Goal: Information Seeking & Learning: Find specific fact

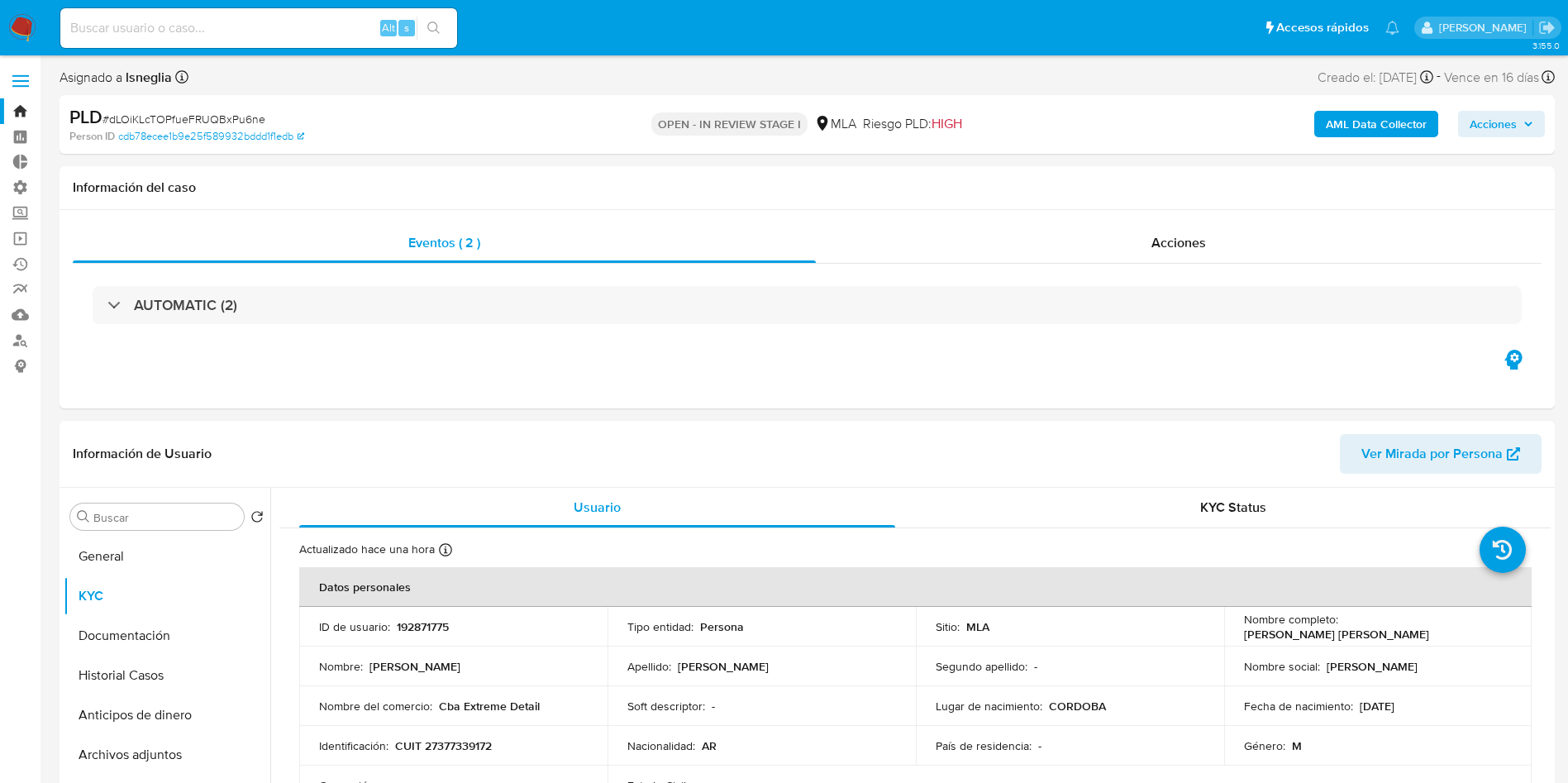
select select "10"
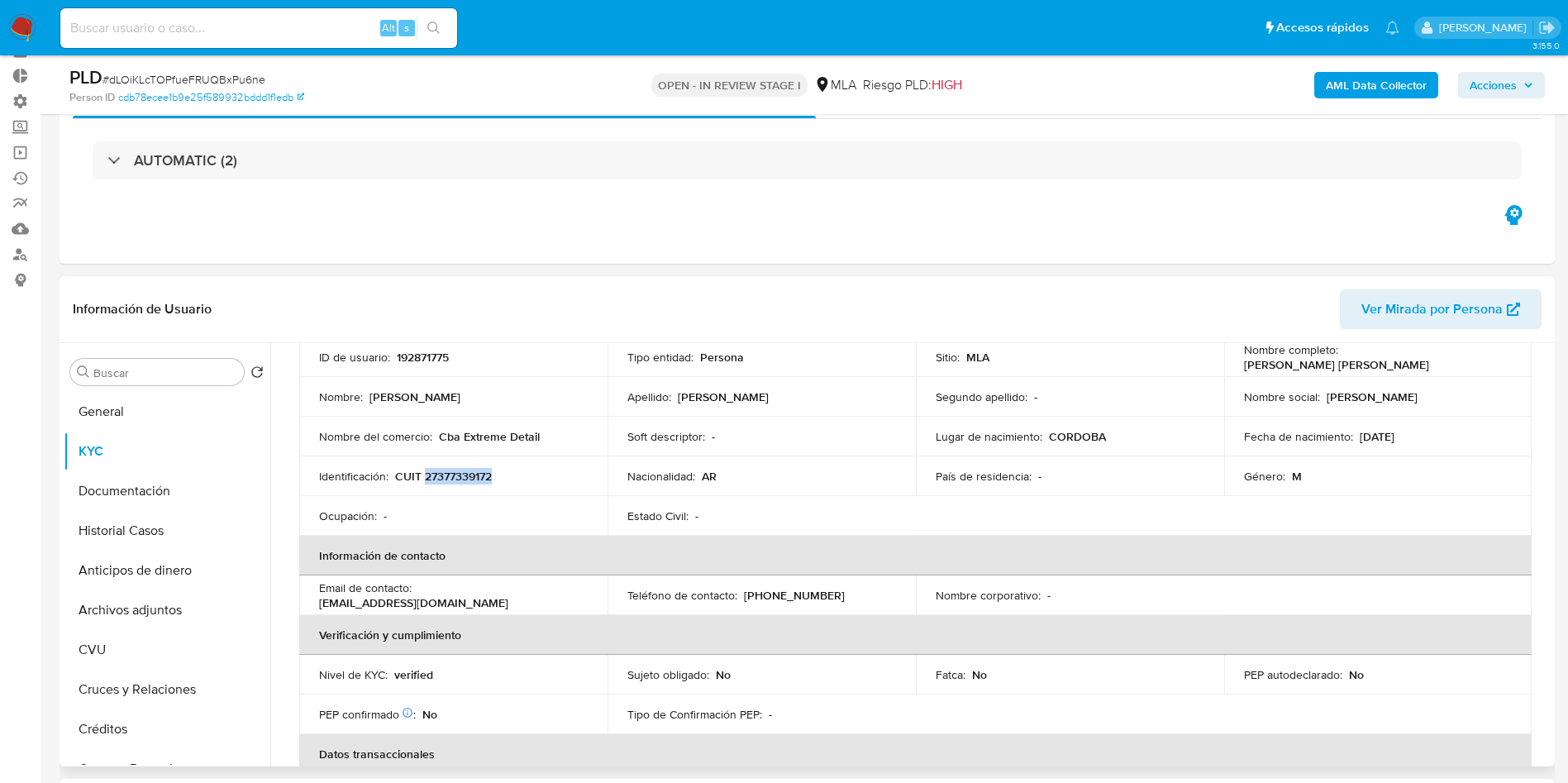
scroll to position [124, 0]
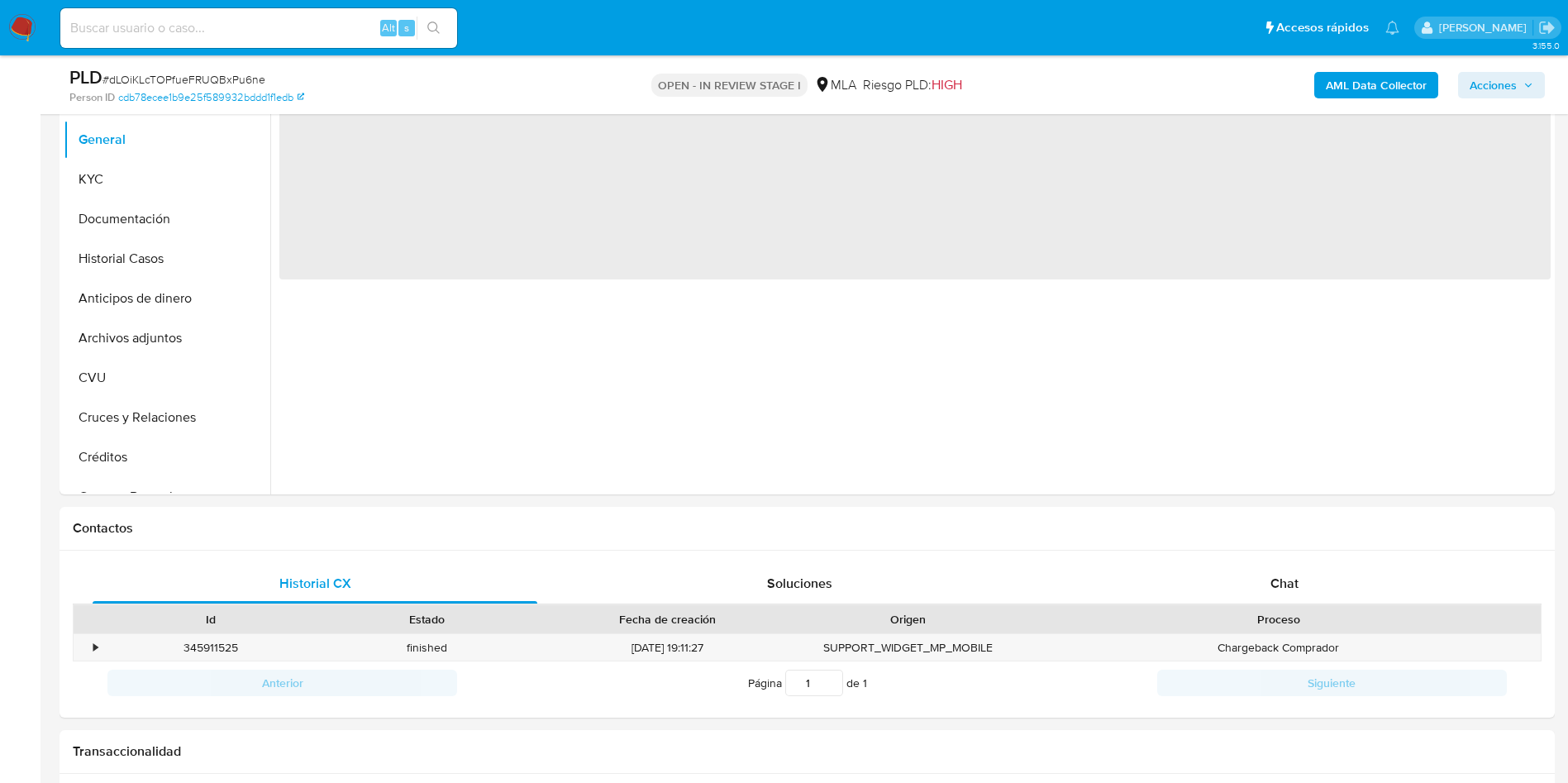
scroll to position [496, 0]
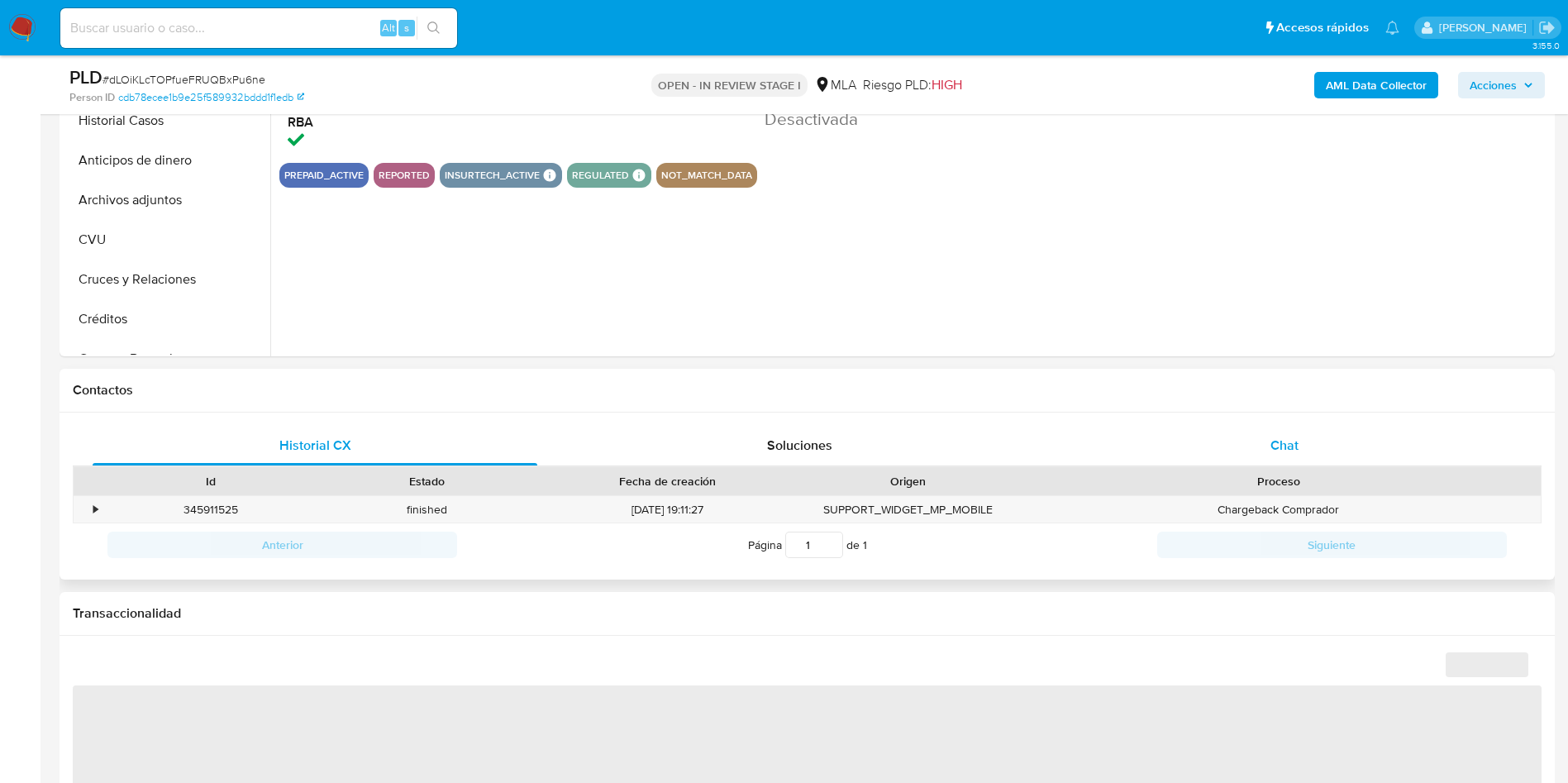
click at [1312, 437] on div "Chat" at bounding box center [1284, 446] width 445 height 39
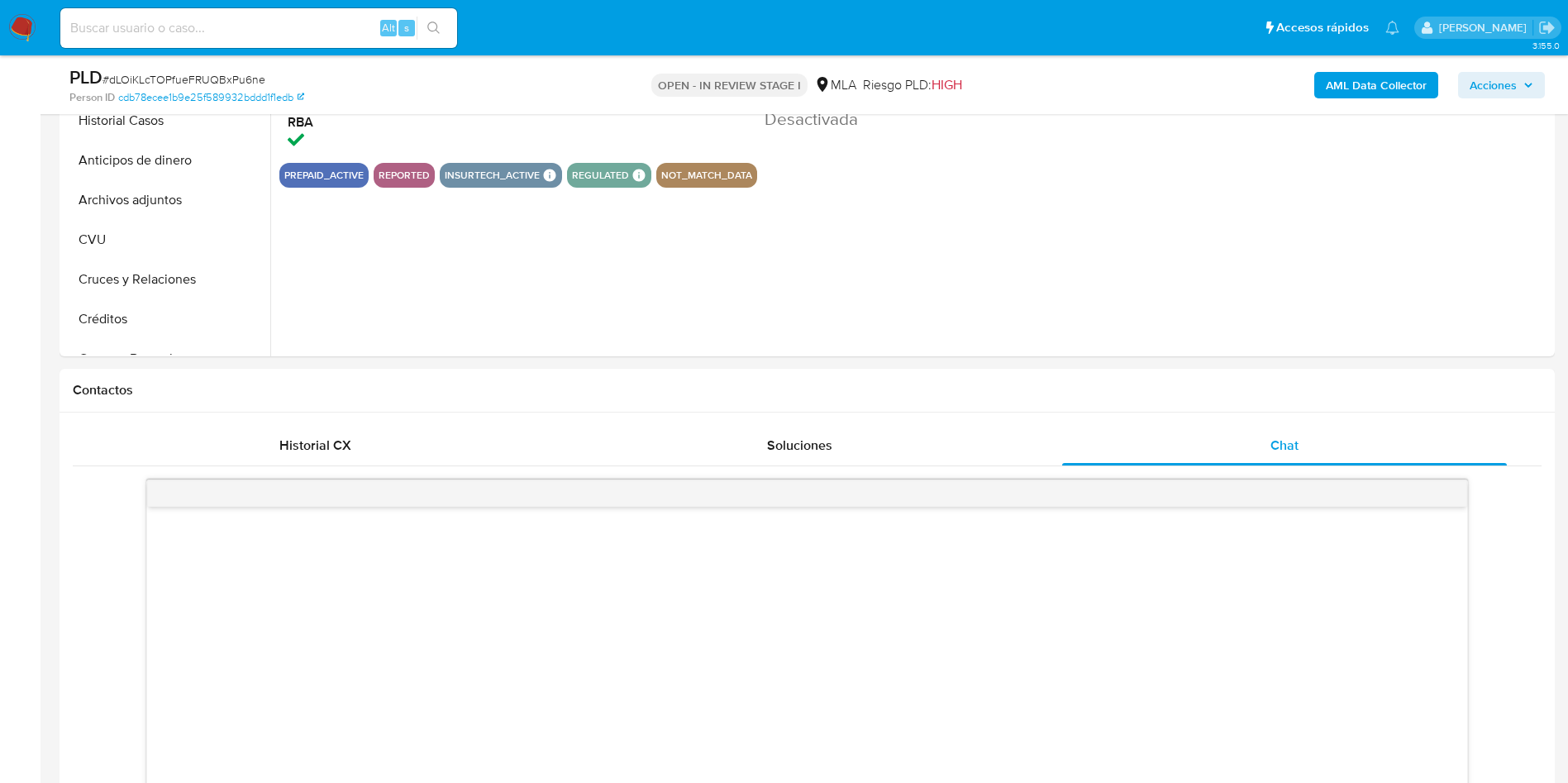
select select "10"
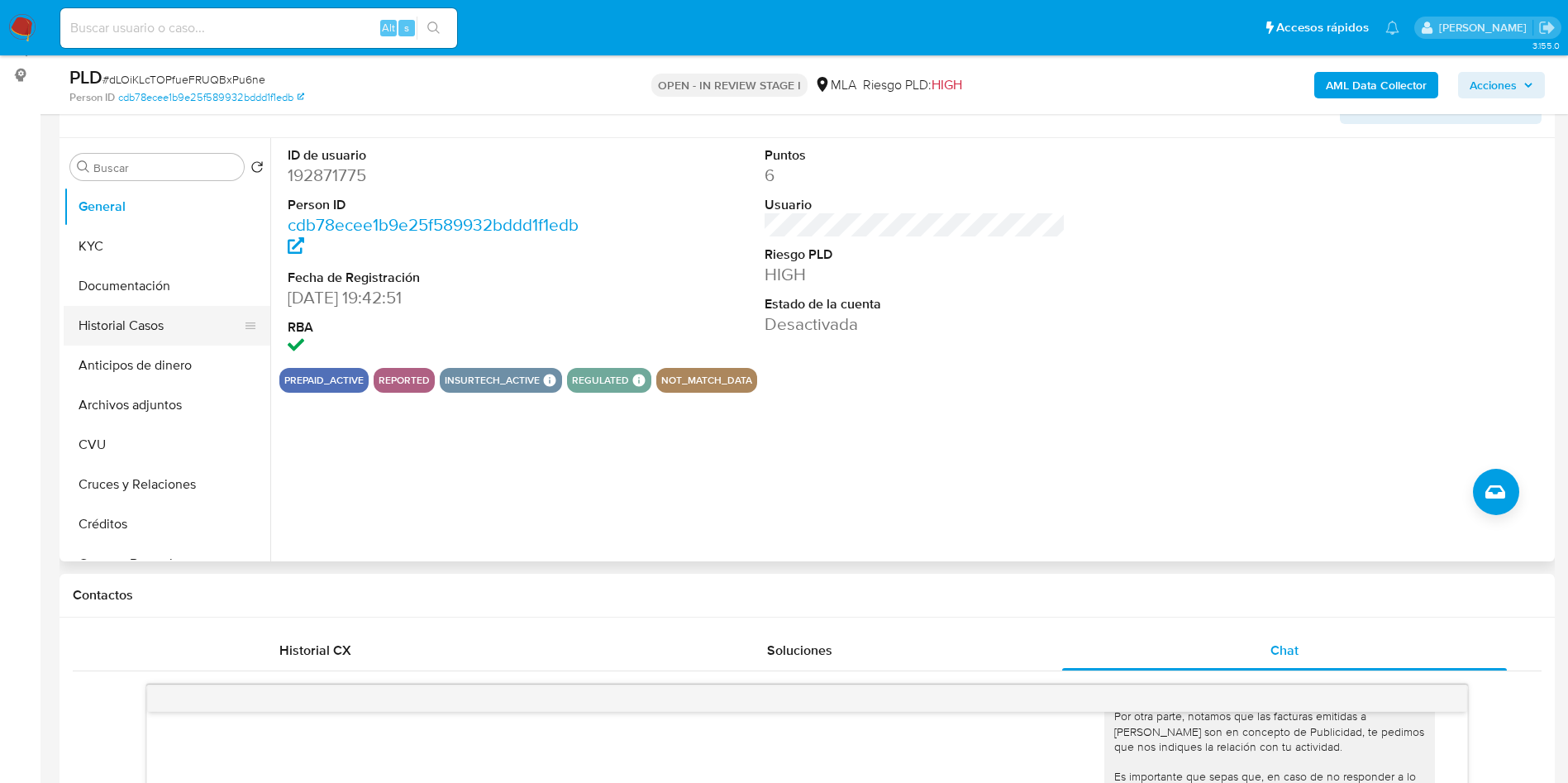
scroll to position [248, 0]
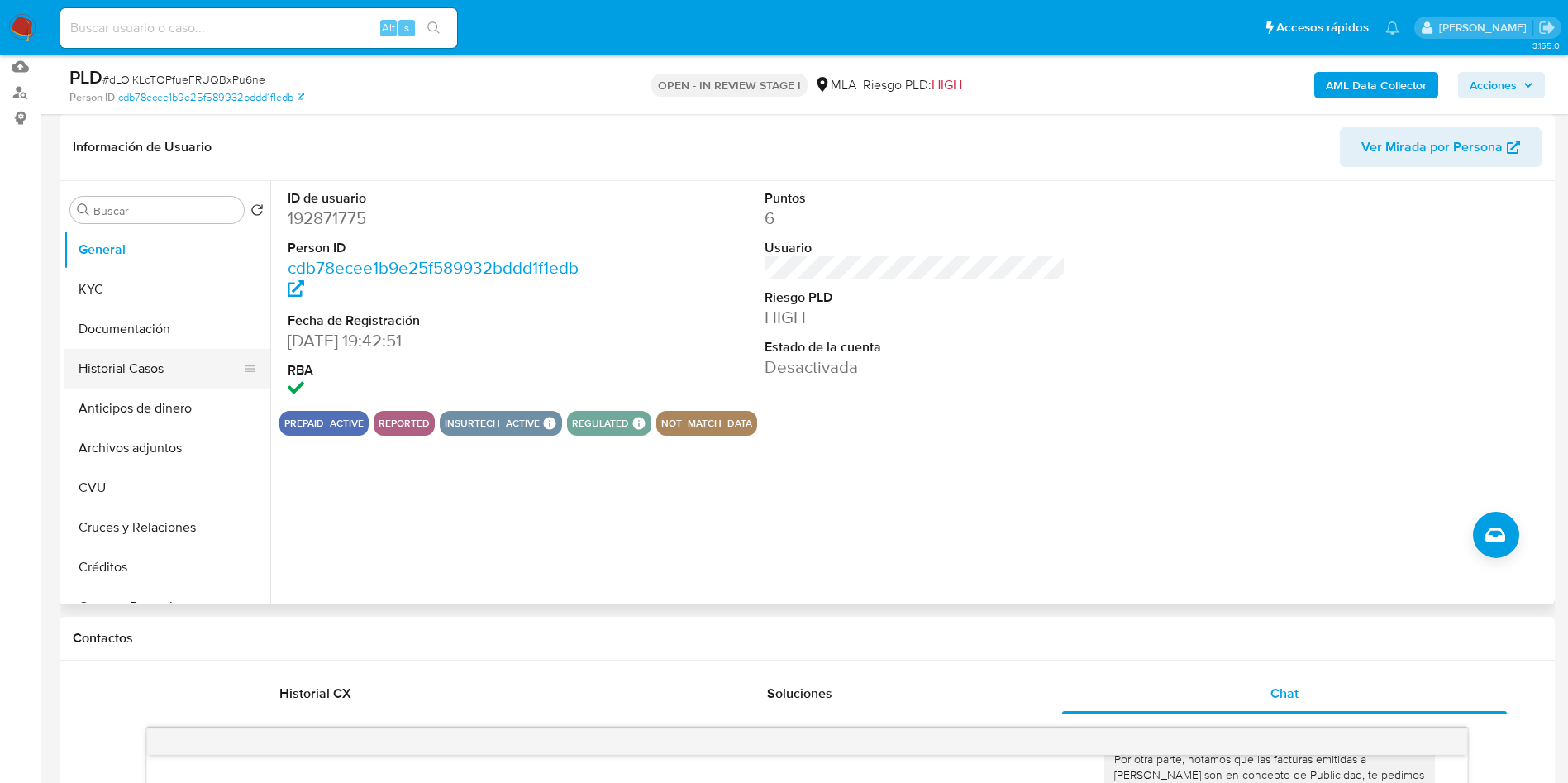
click at [139, 377] on button "Historial Casos" at bounding box center [160, 369] width 193 height 39
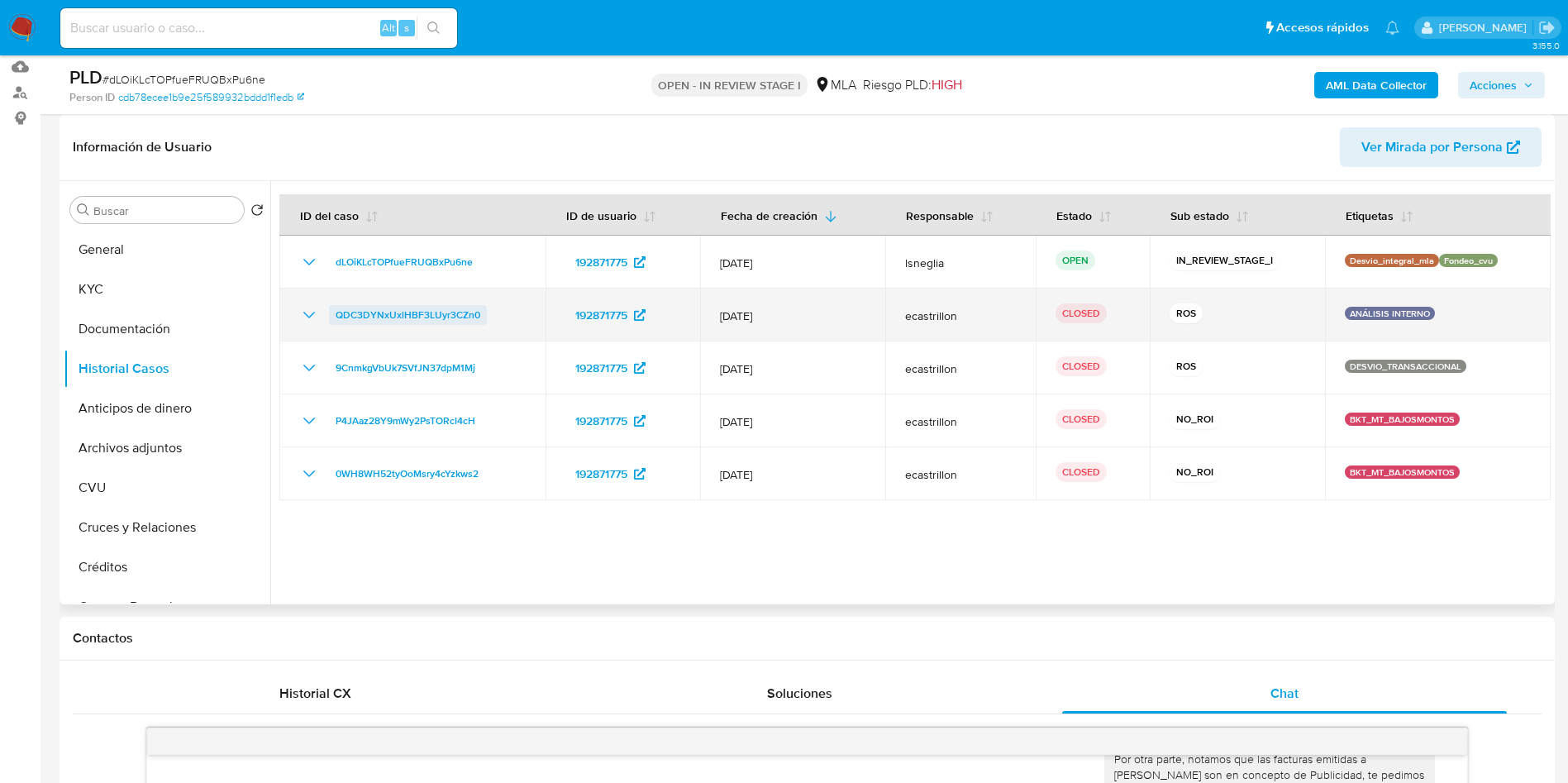
click at [362, 319] on span "QDC3DYNxUxlHBF3LUyr3CZn0" at bounding box center [407, 314] width 145 height 20
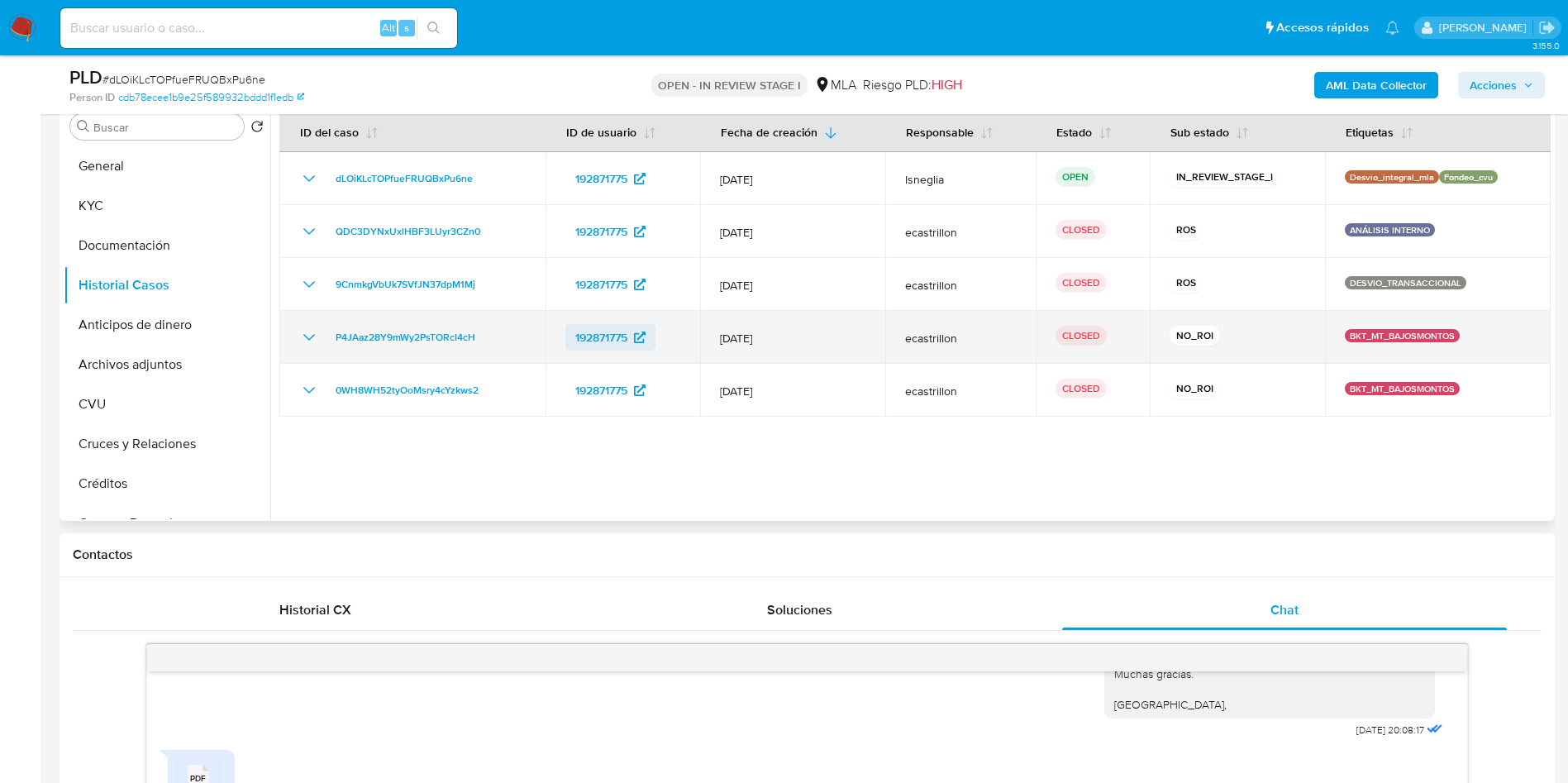
scroll to position [321, 0]
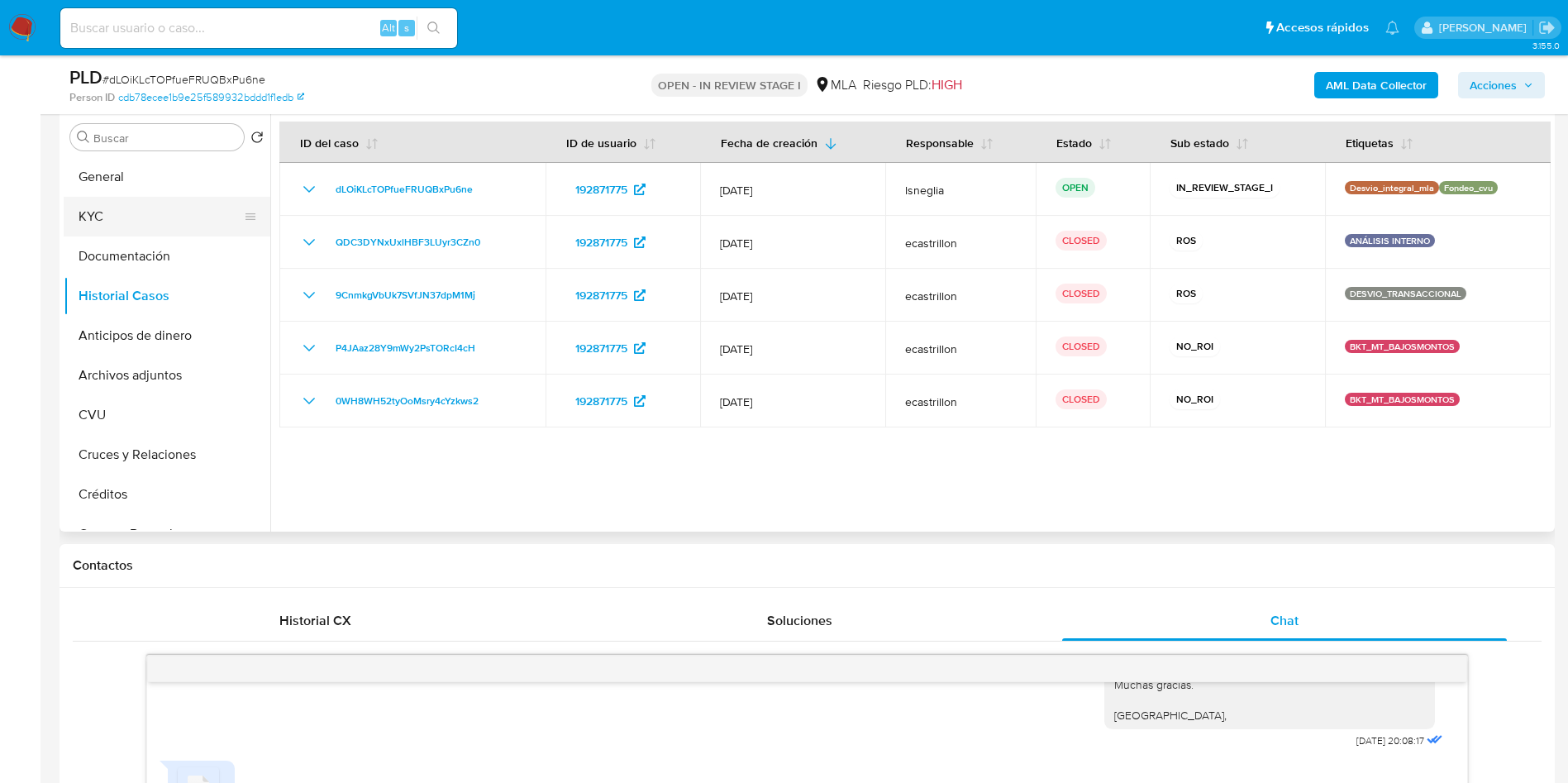
click at [157, 211] on button "KYC" at bounding box center [160, 217] width 193 height 39
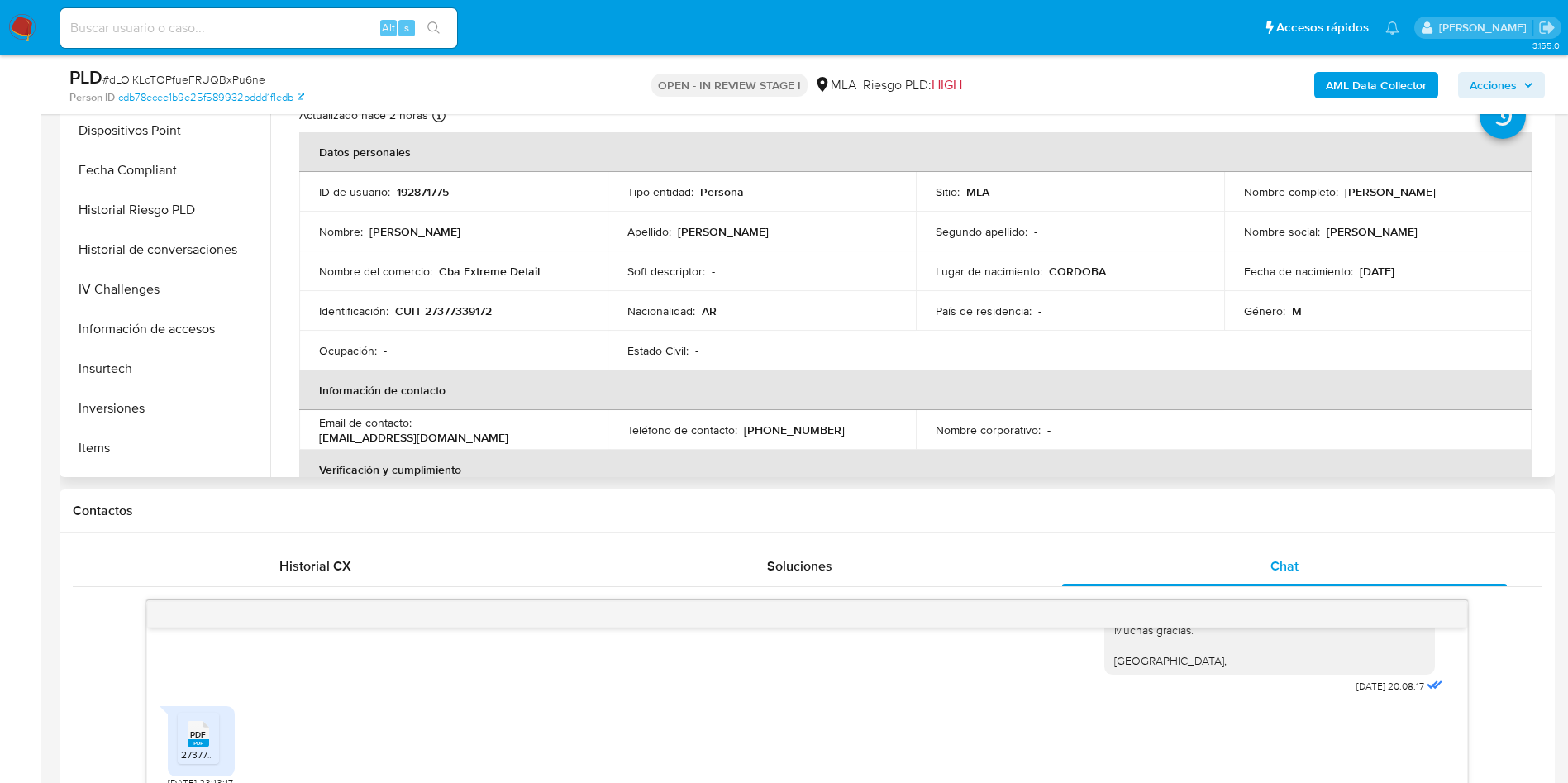
scroll to position [778, 0]
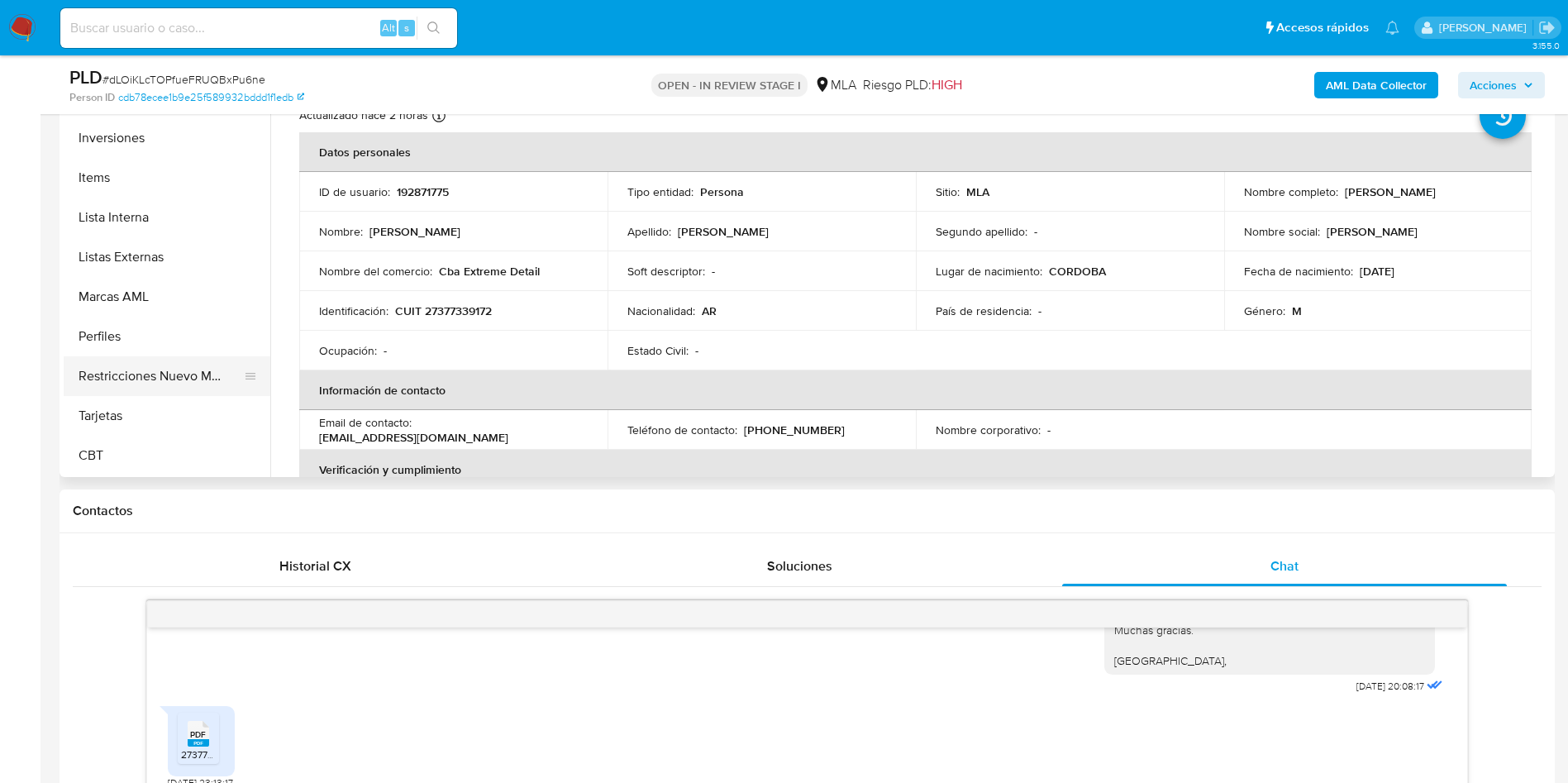
click at [155, 377] on button "Restricciones Nuevo Mundo" at bounding box center [160, 376] width 193 height 39
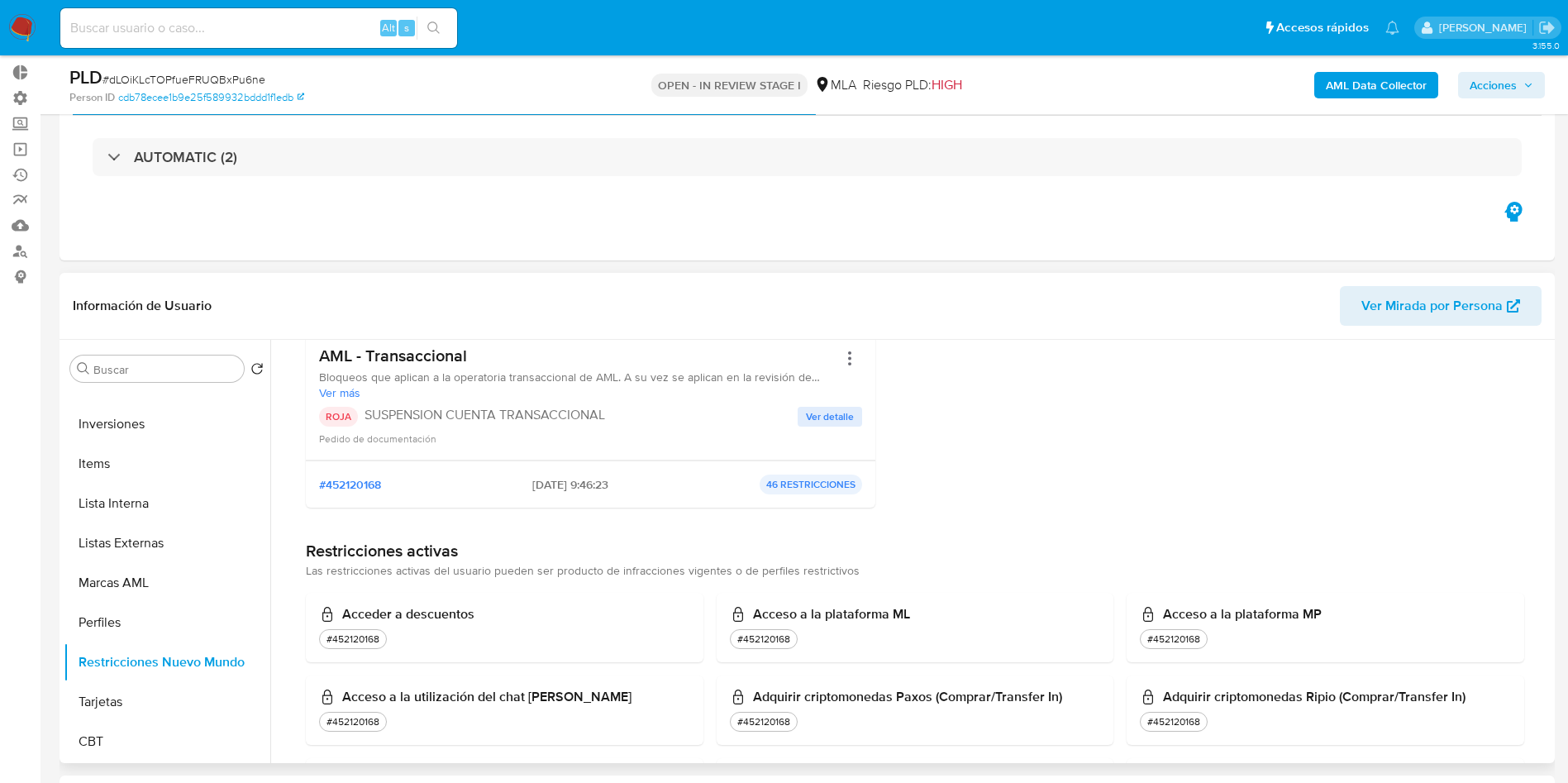
scroll to position [248, 0]
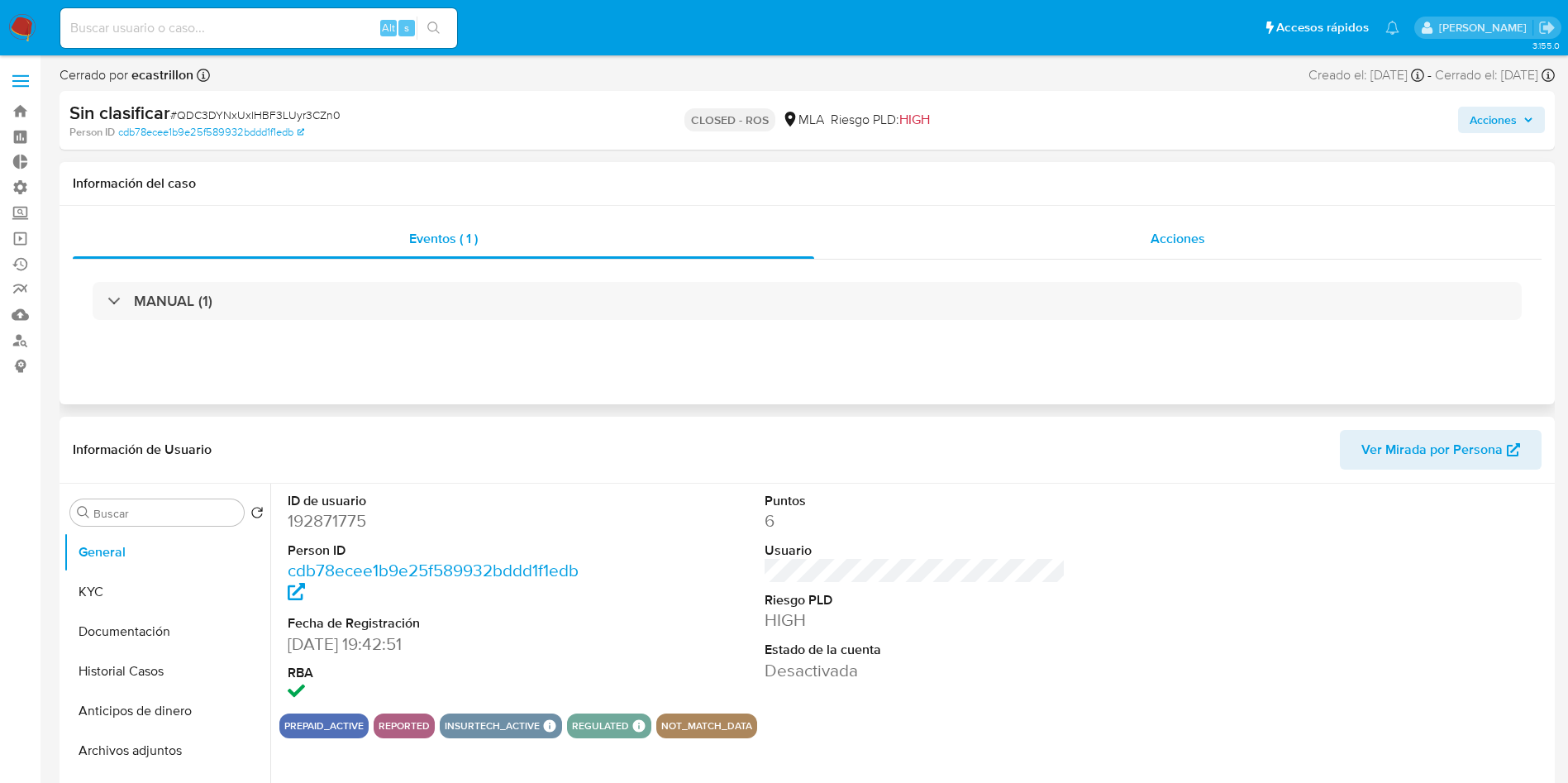
click at [1219, 257] on div "Acciones" at bounding box center [1178, 239] width 727 height 39
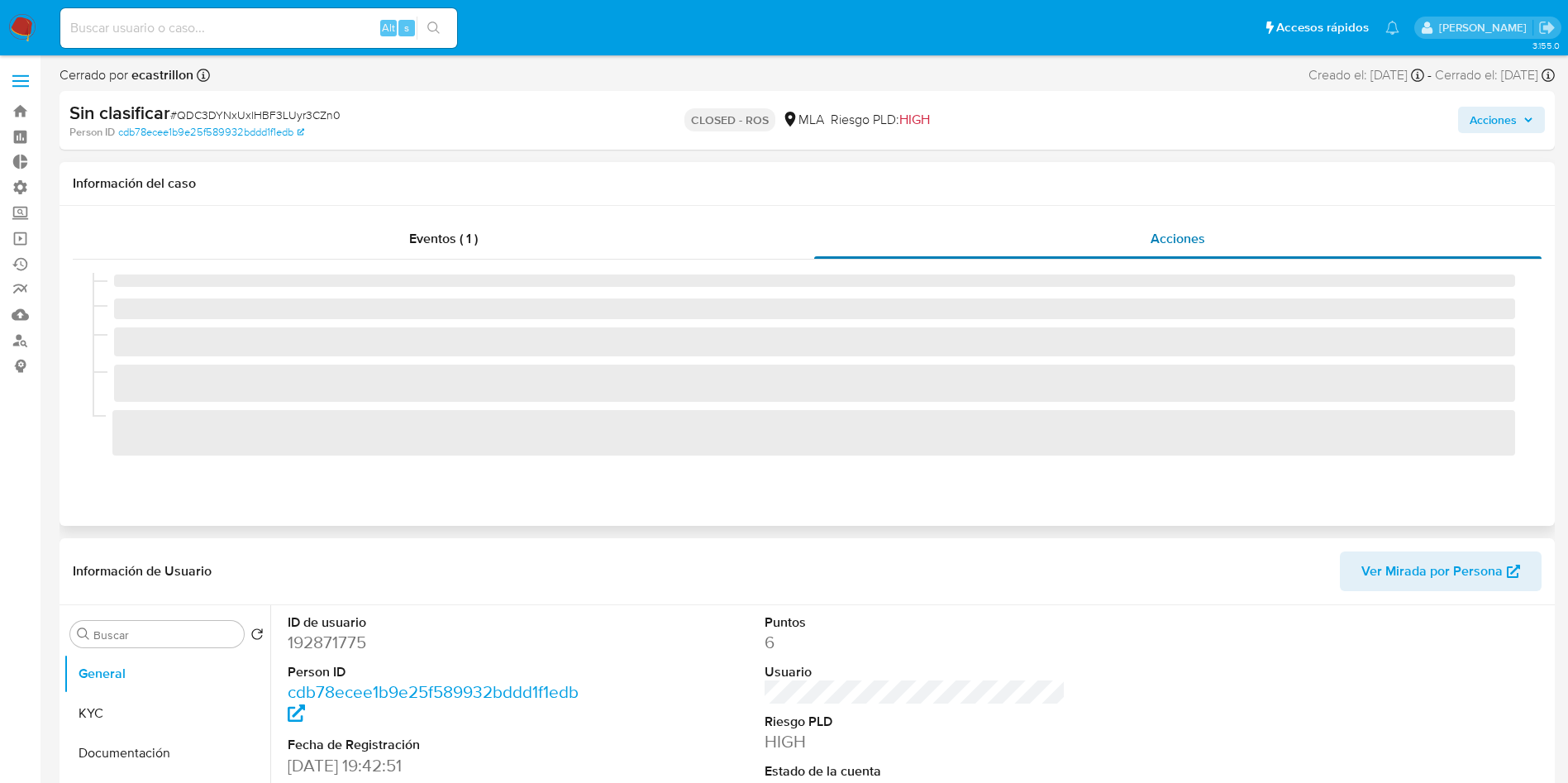
select select "10"
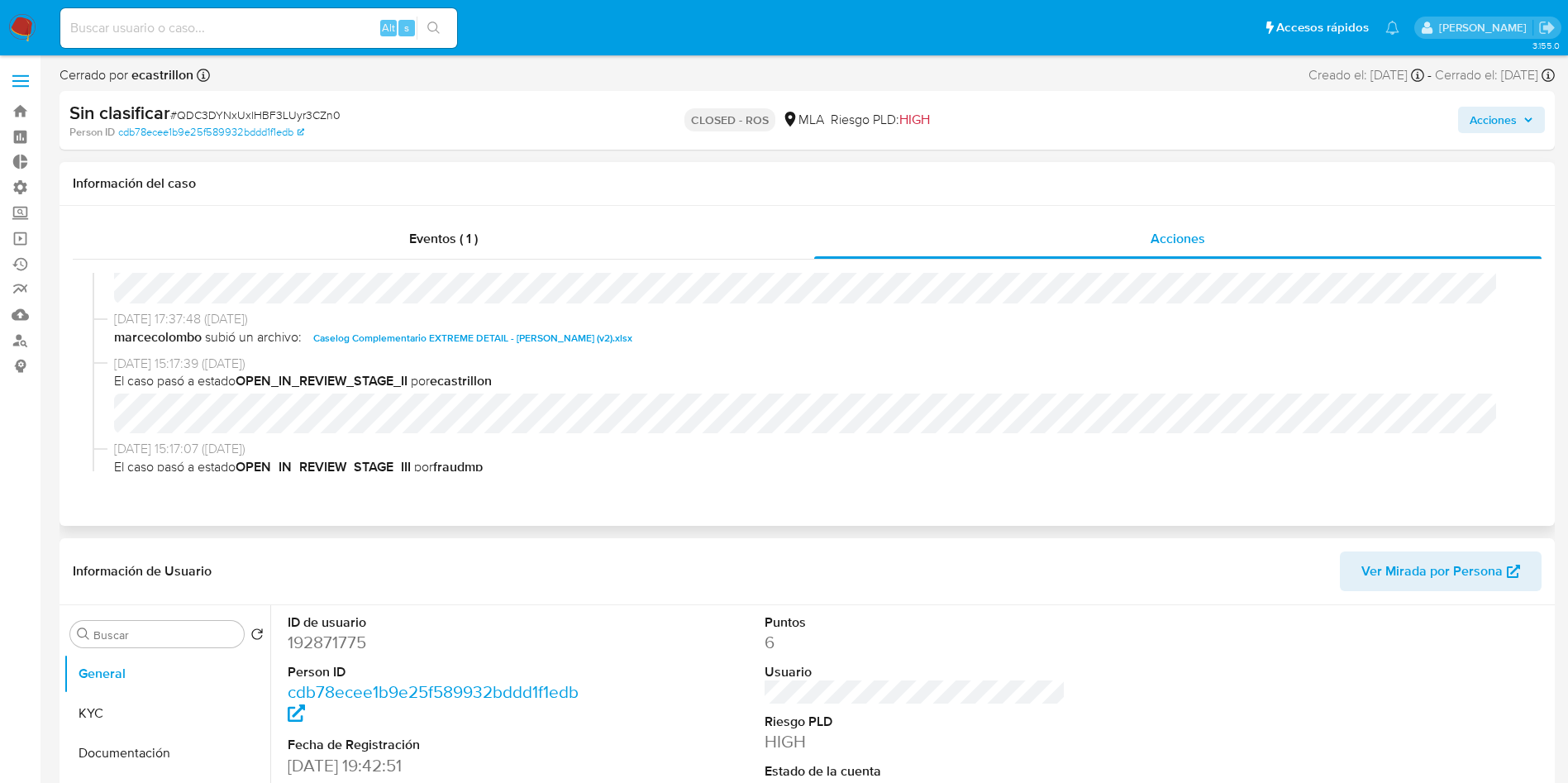
scroll to position [620, 0]
click at [552, 330] on span "Caselog Complementario EXTREME DETAIL - LOMBARDO (v2).xlsx" at bounding box center [472, 332] width 319 height 20
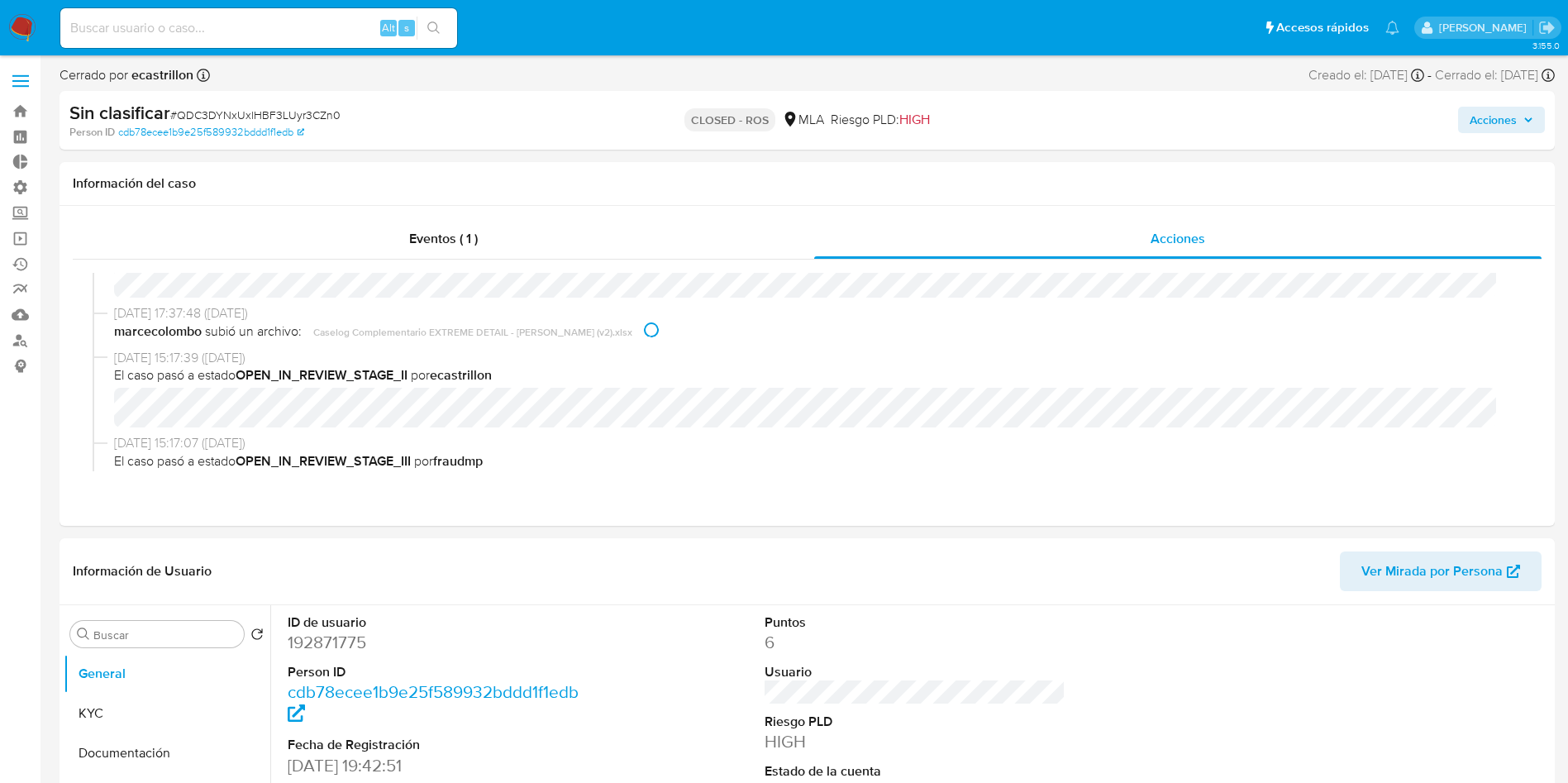
scroll to position [248, 0]
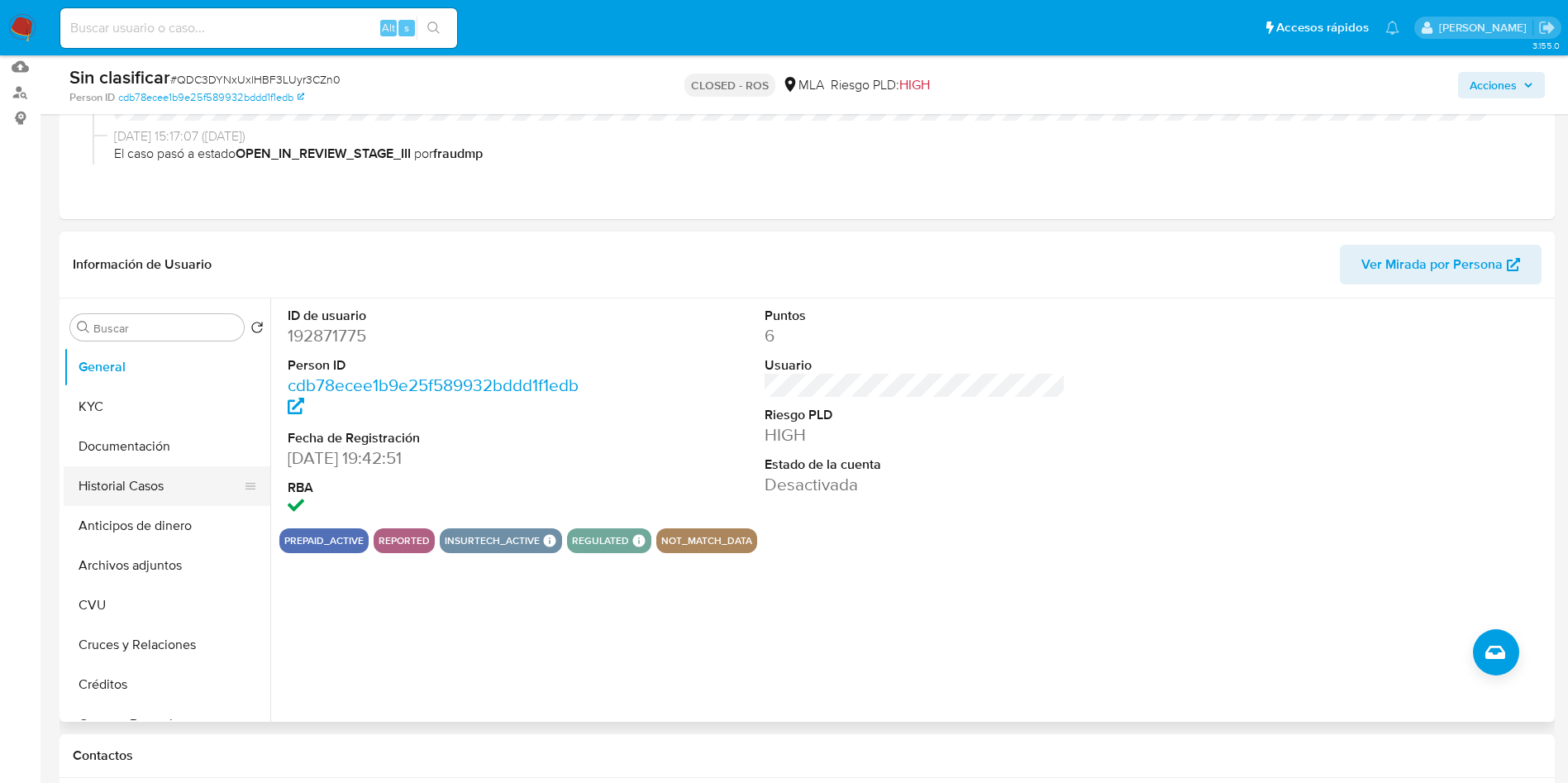
click at [149, 472] on button "Historial Casos" at bounding box center [160, 486] width 193 height 39
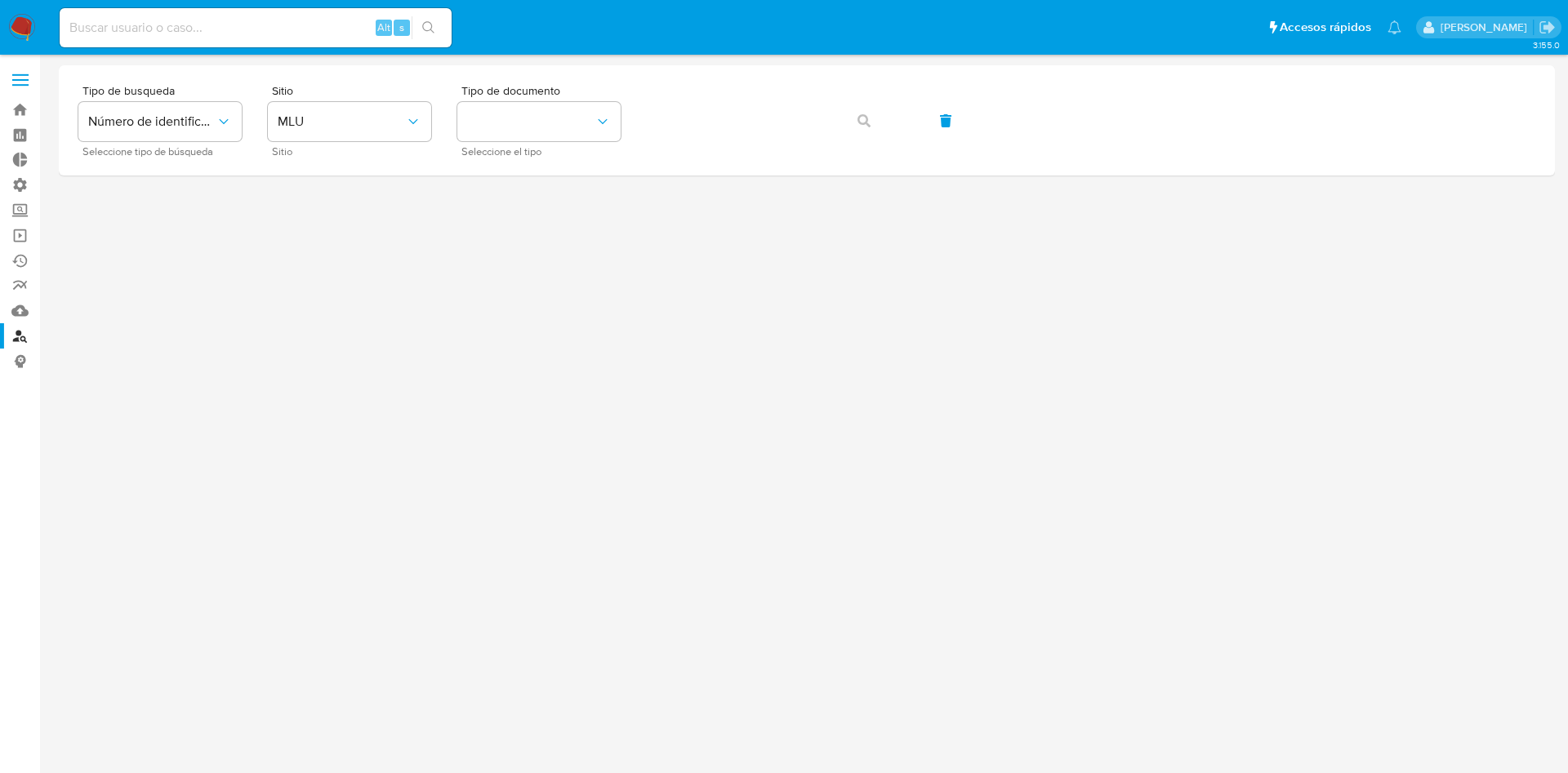
click at [304, 25] on input at bounding box center [256, 27] width 392 height 21
paste input "2U9FTX92yYvqt54Dw3HrDeNd"
type input "2U9FTX92yYvqt54Dw3HrDeNd"
click at [427, 26] on icon "search-icon" at bounding box center [428, 27] width 13 height 13
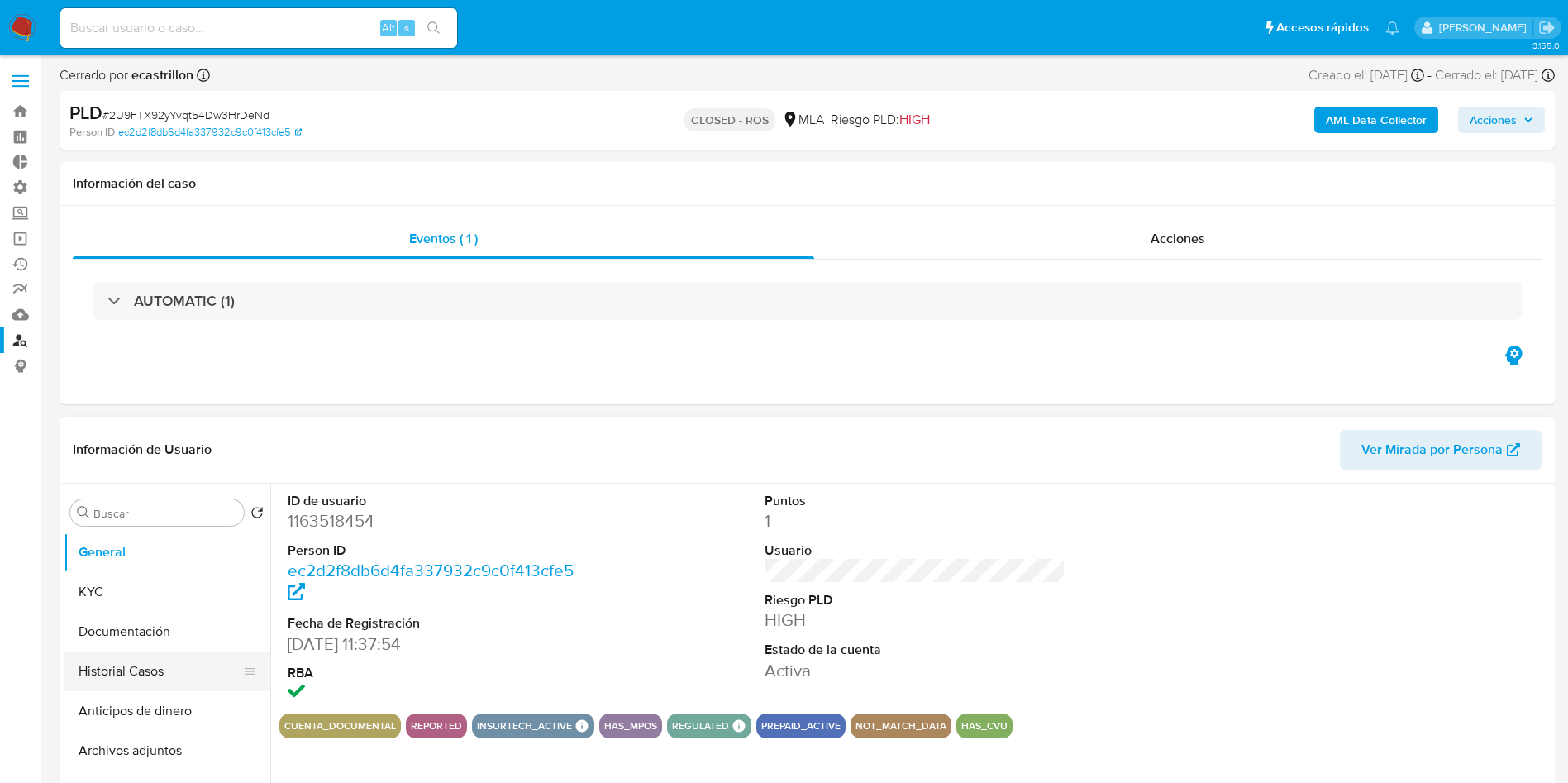
click at [86, 671] on button "Historial Casos" at bounding box center [160, 671] width 193 height 39
select select "10"
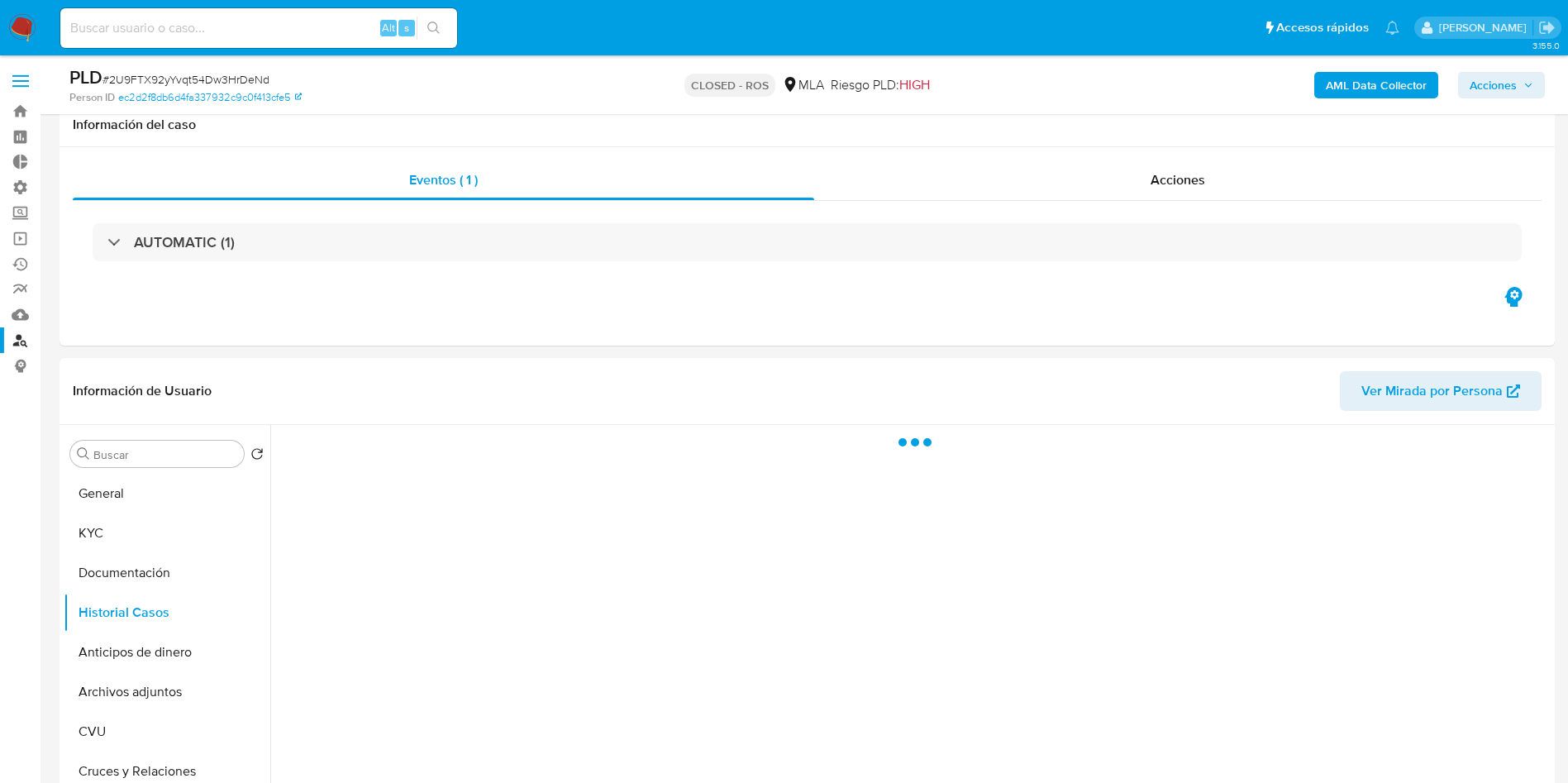
scroll to position [124, 0]
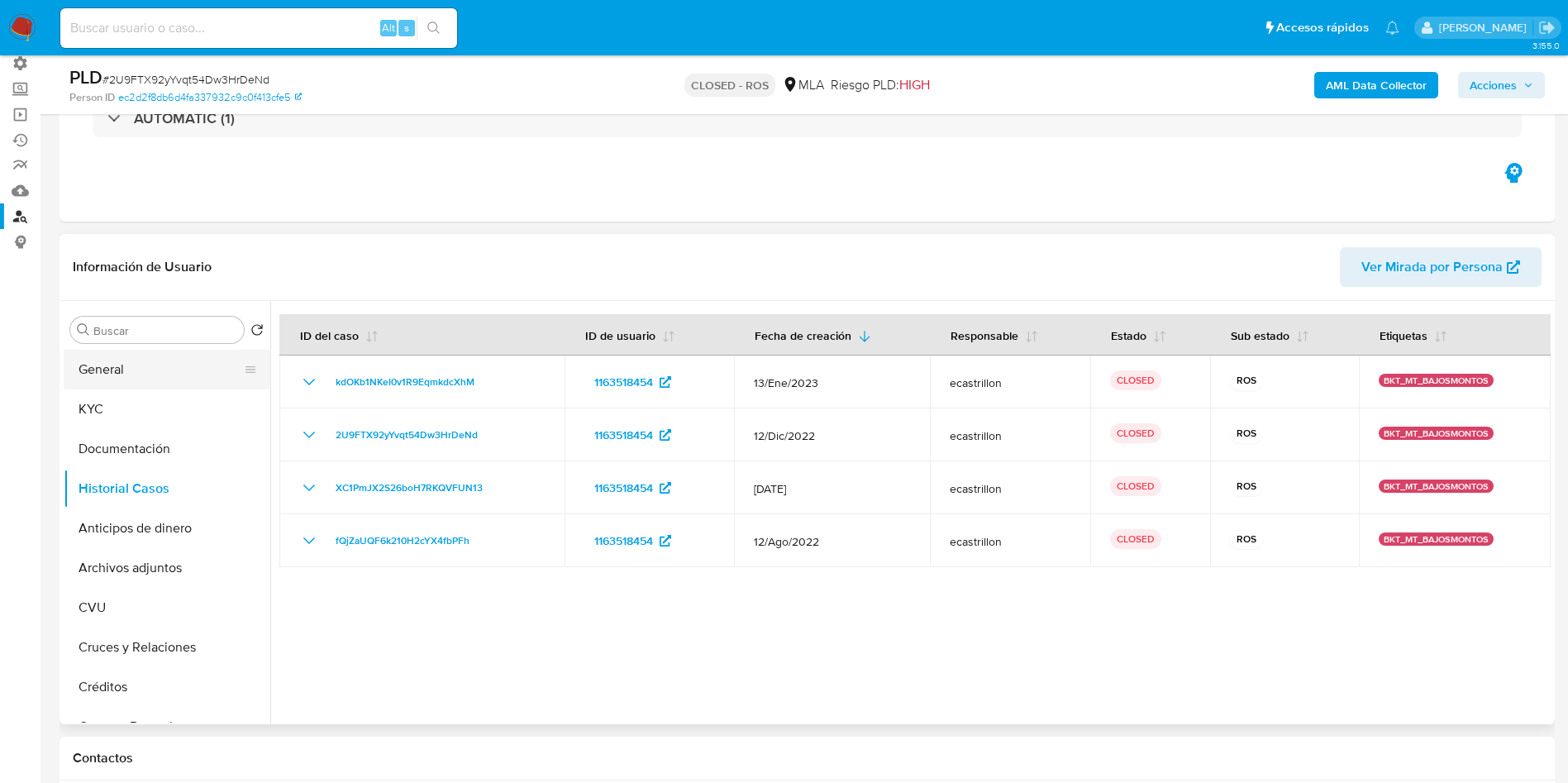
drag, startPoint x: 127, startPoint y: 373, endPoint x: 143, endPoint y: 377, distance: 16.5
click at [126, 373] on button "General" at bounding box center [160, 370] width 193 height 39
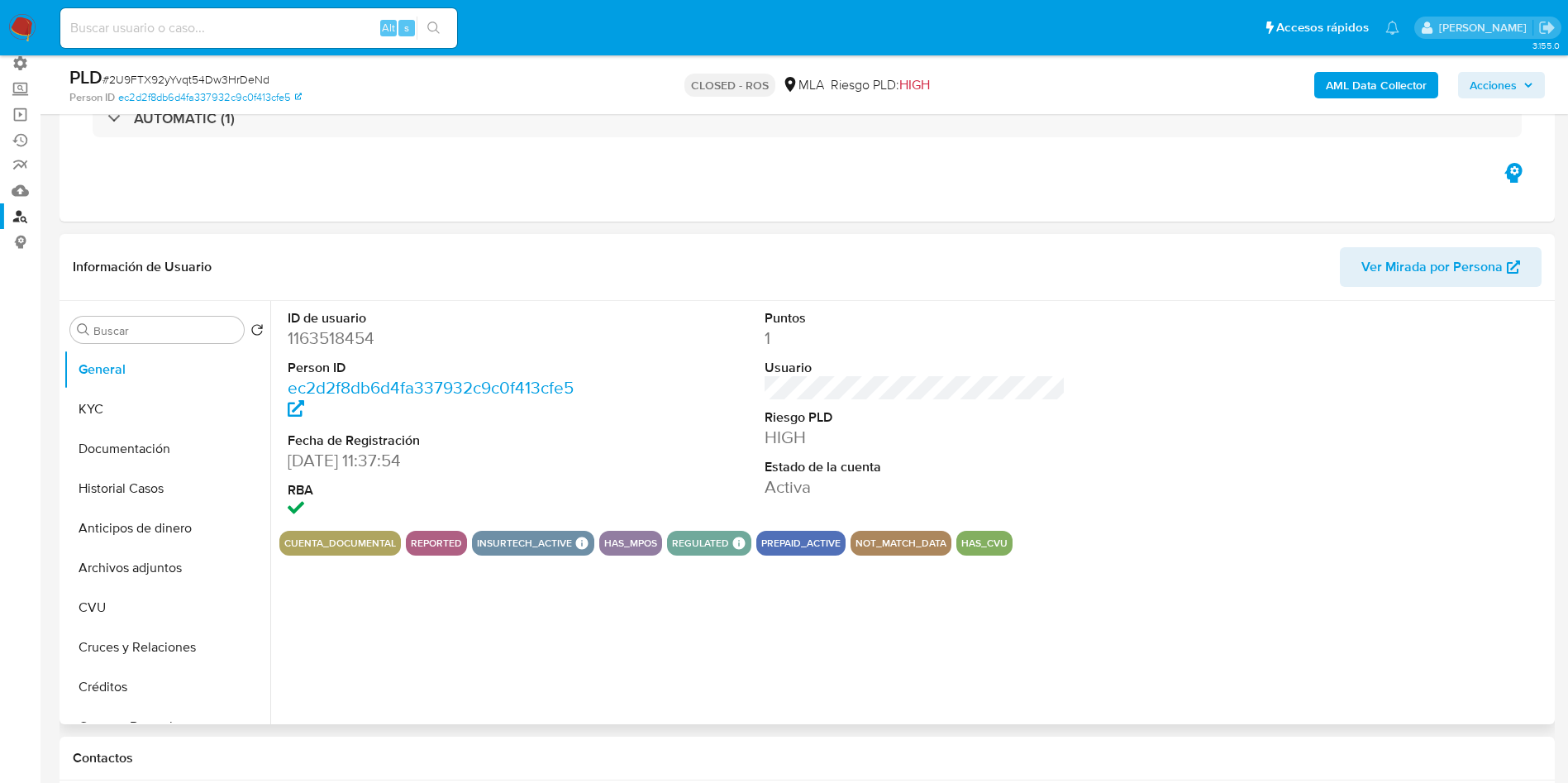
click at [343, 324] on dl "ID de usuario 1163518454 Person ID ec2d2f8db6d4fa337932c9c0f413cfe5 Fecha de Re…" at bounding box center [438, 415] width 302 height 213
click at [334, 339] on dd "1163518454" at bounding box center [438, 338] width 302 height 23
copy dd "1163518454"
click at [27, 219] on link "Buscador de personas" at bounding box center [98, 217] width 197 height 26
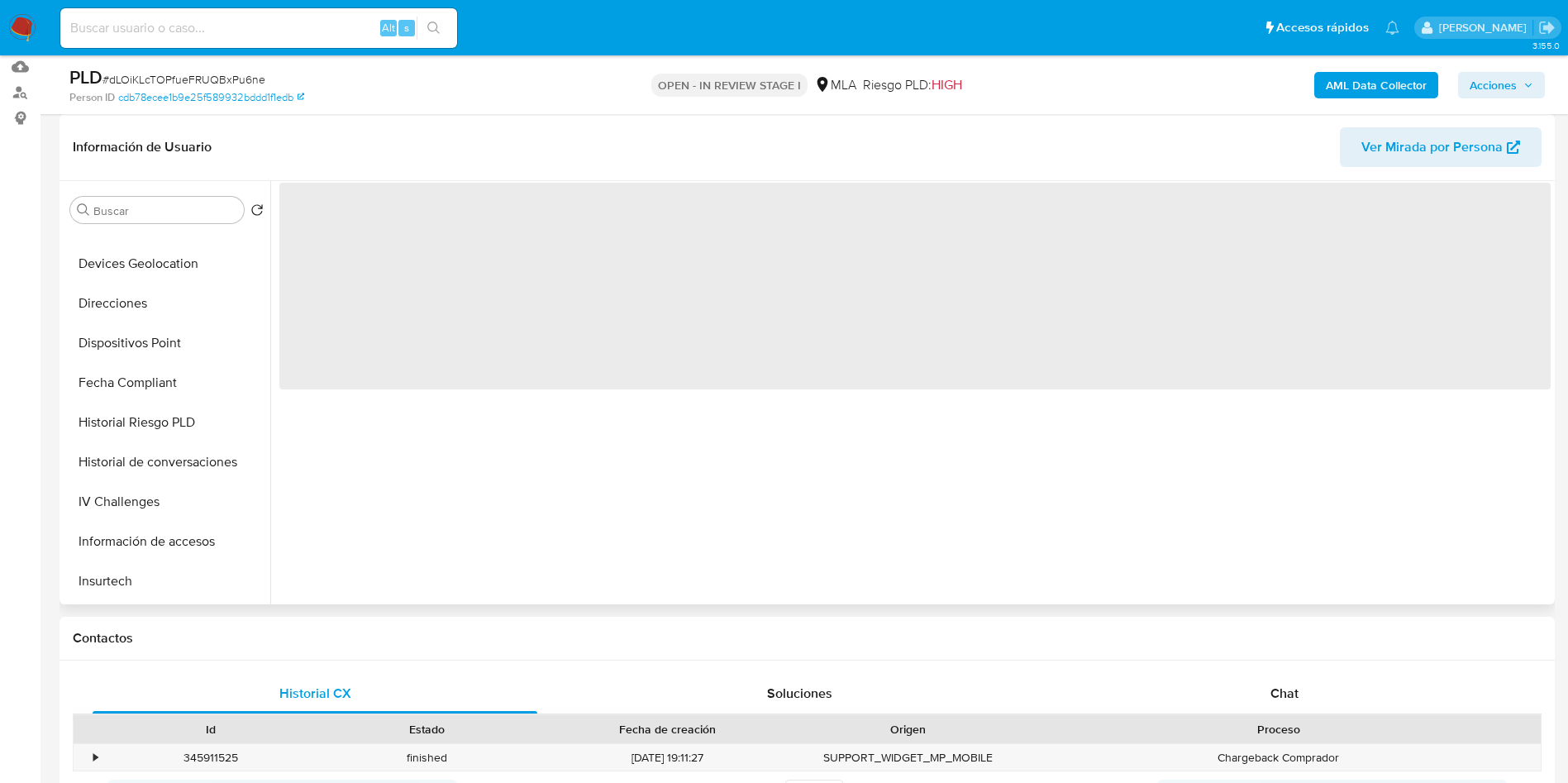
scroll to position [778, 0]
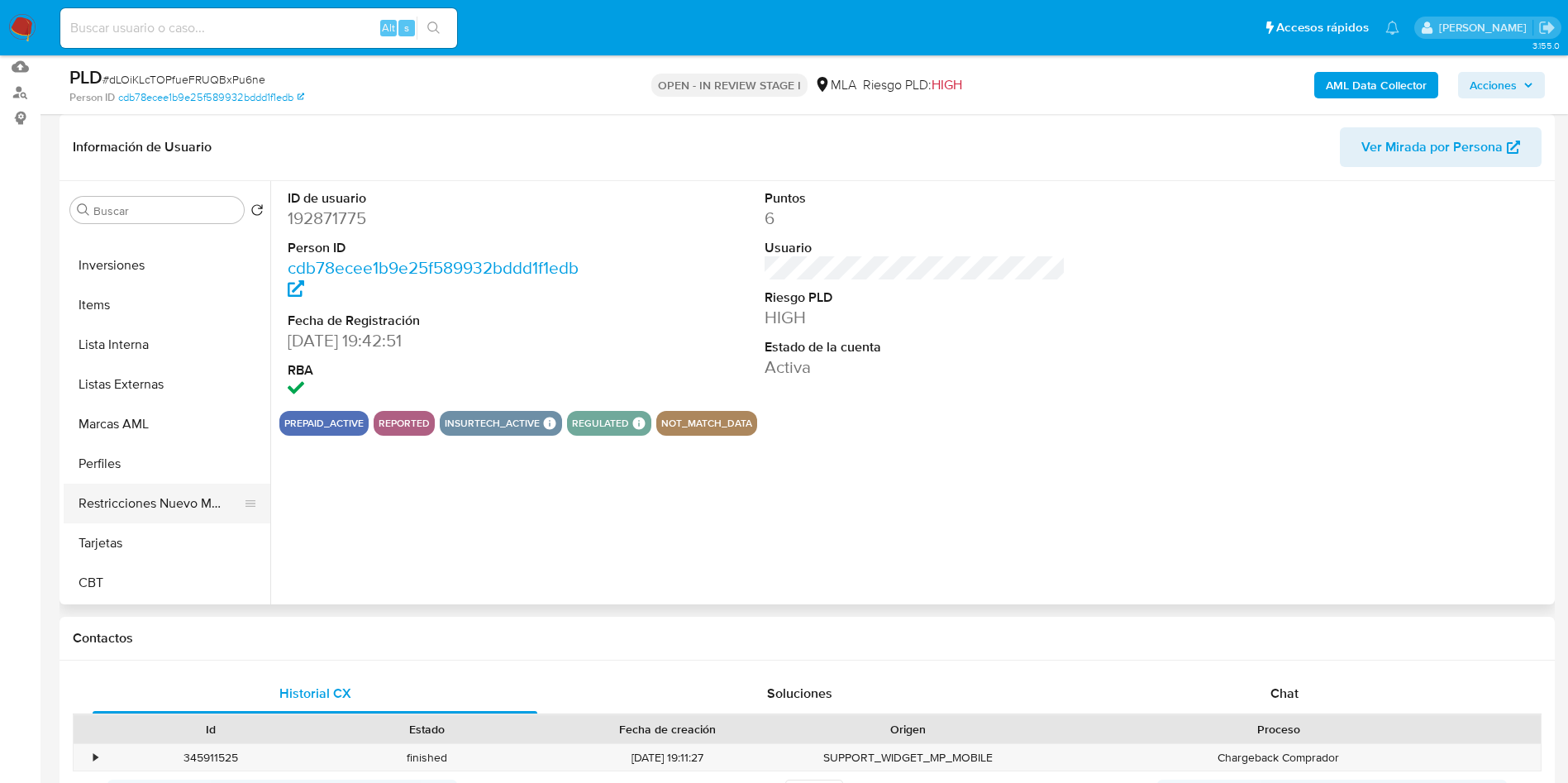
click at [180, 496] on button "Restricciones Nuevo Mundo" at bounding box center [160, 503] width 193 height 39
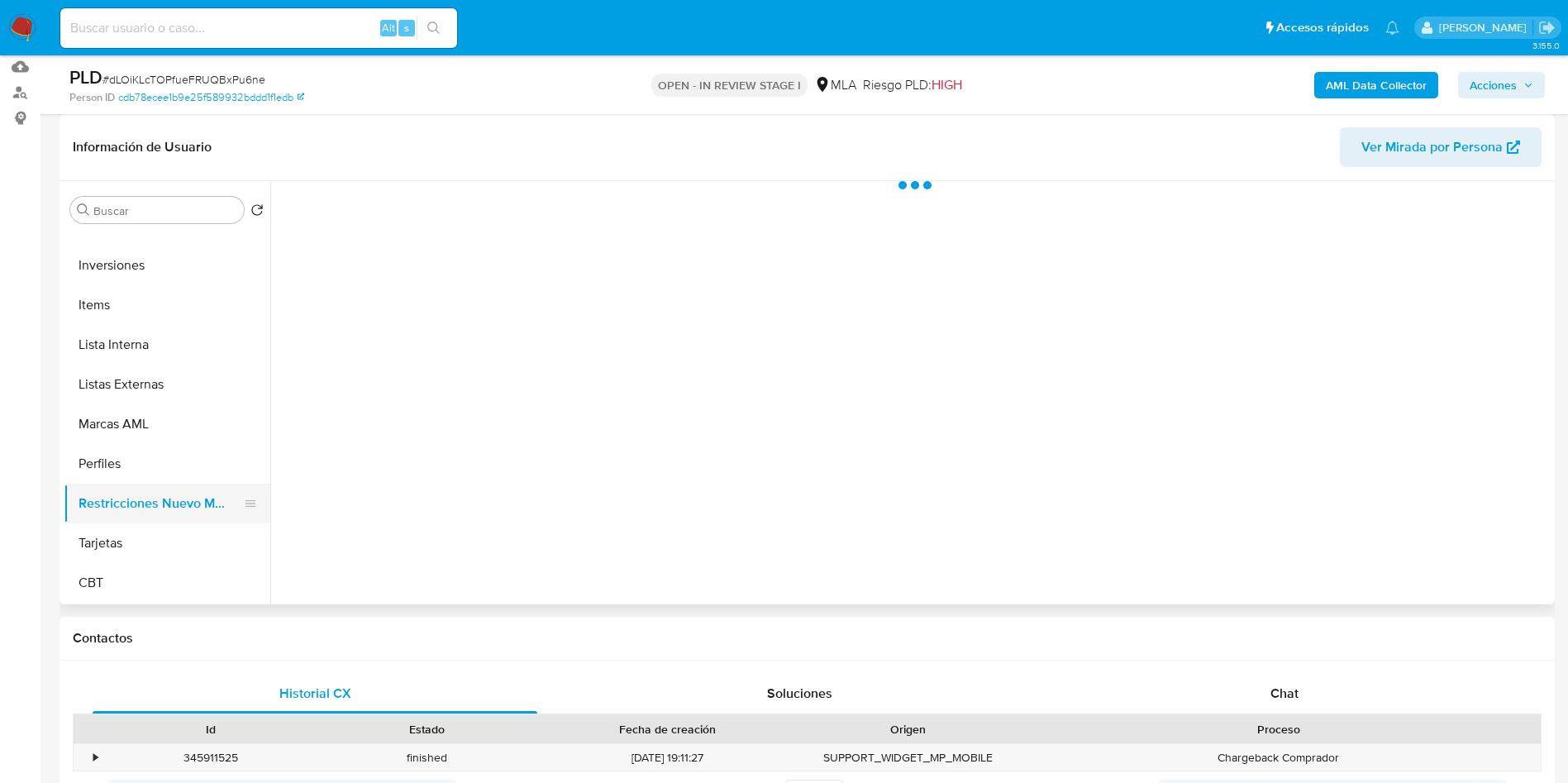
select select "10"
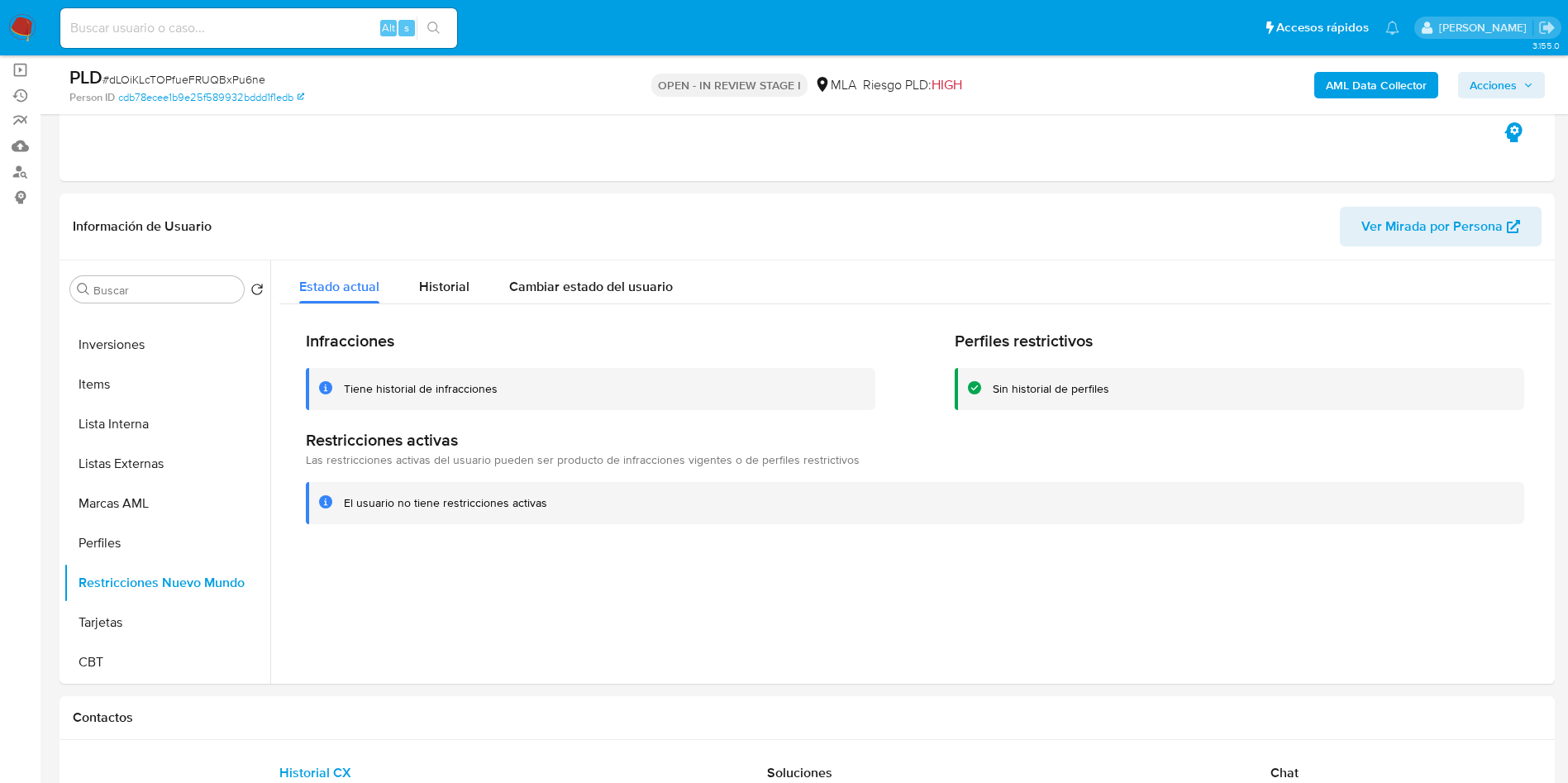
scroll to position [0, 0]
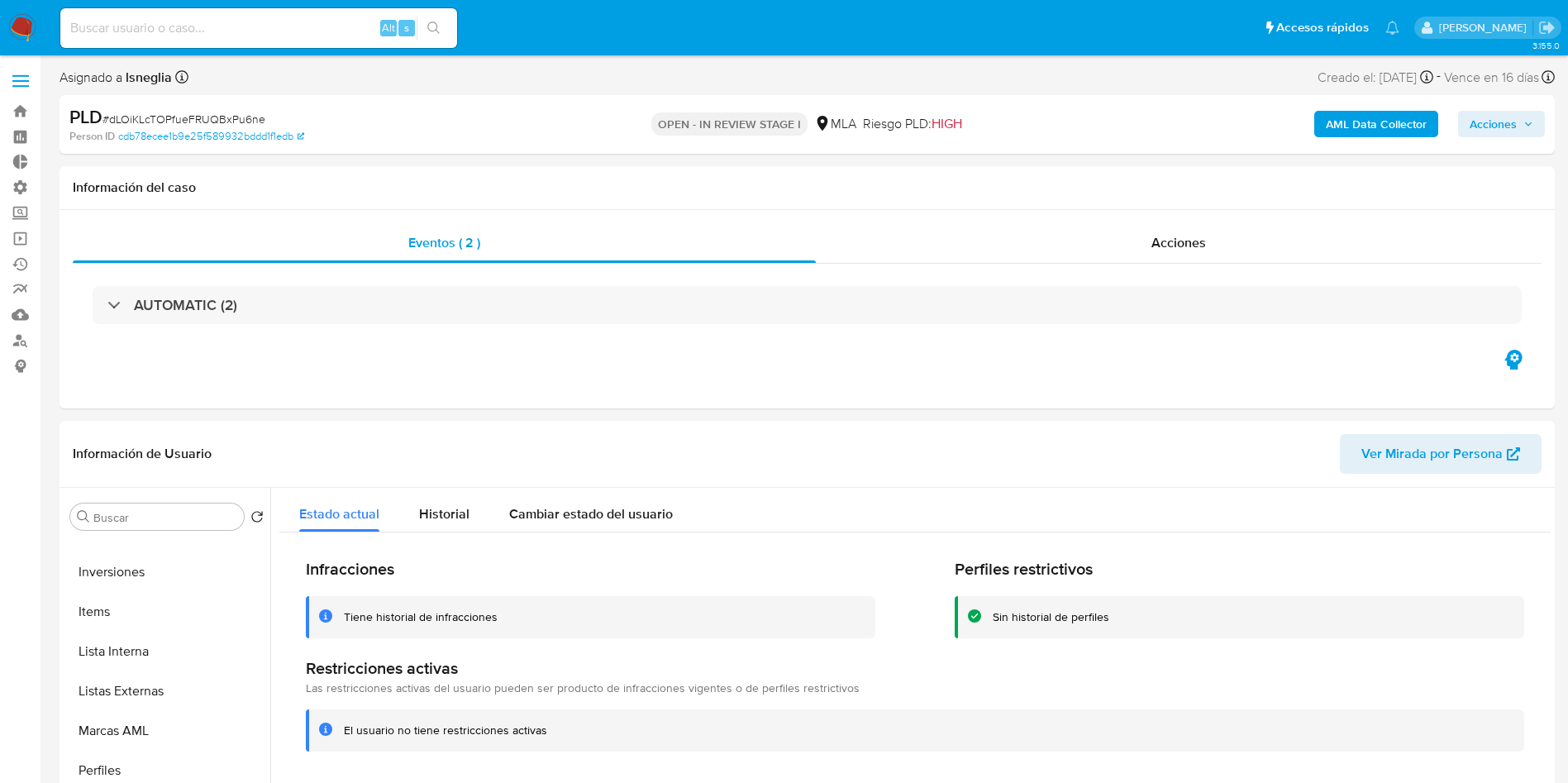
drag, startPoint x: 149, startPoint y: 572, endPoint x: 0, endPoint y: 606, distance: 152.8
click at [149, 572] on button "Inversiones" at bounding box center [167, 572] width 207 height 39
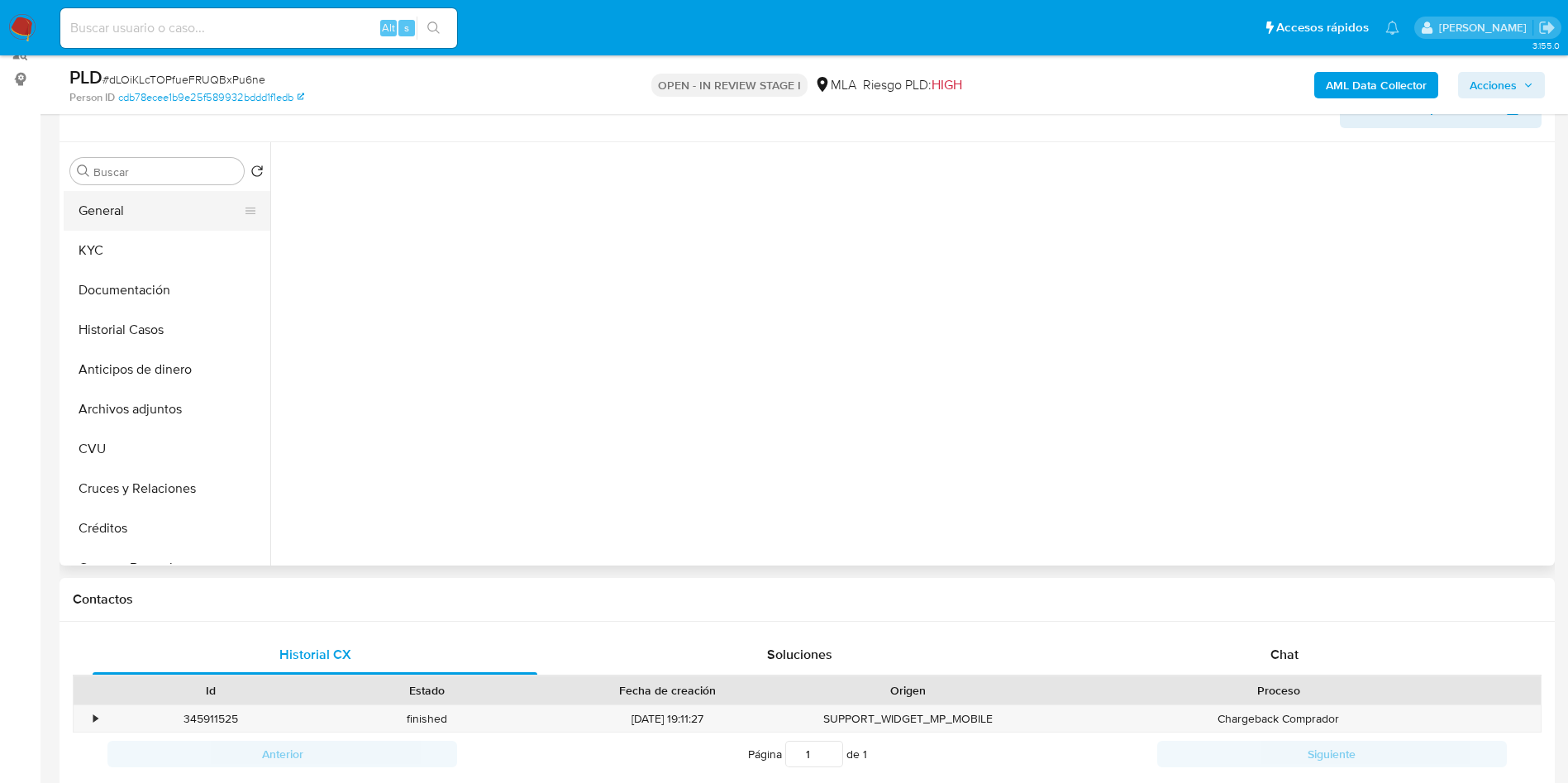
scroll to position [248, 0]
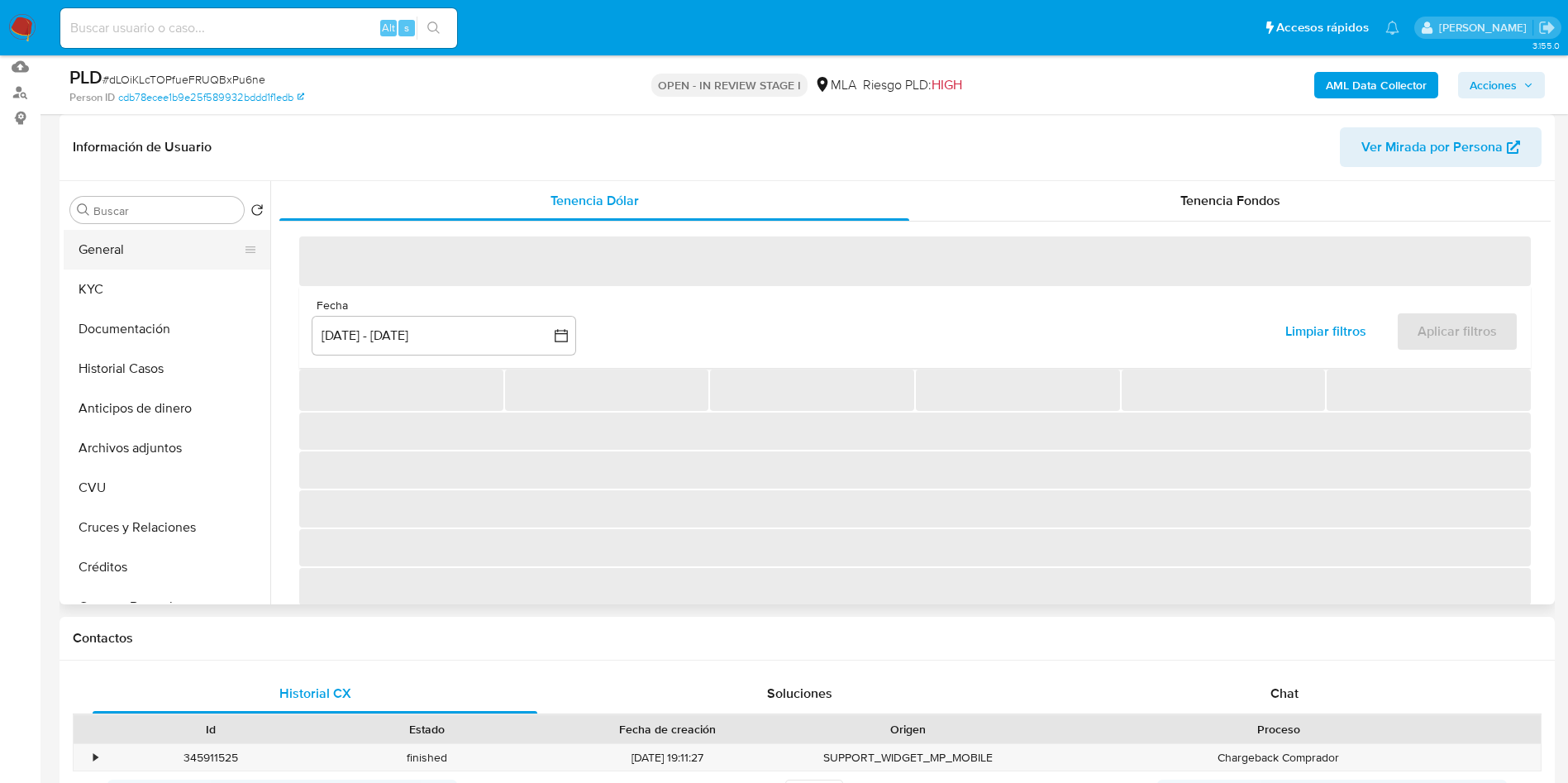
click at [121, 251] on button "General" at bounding box center [160, 250] width 193 height 39
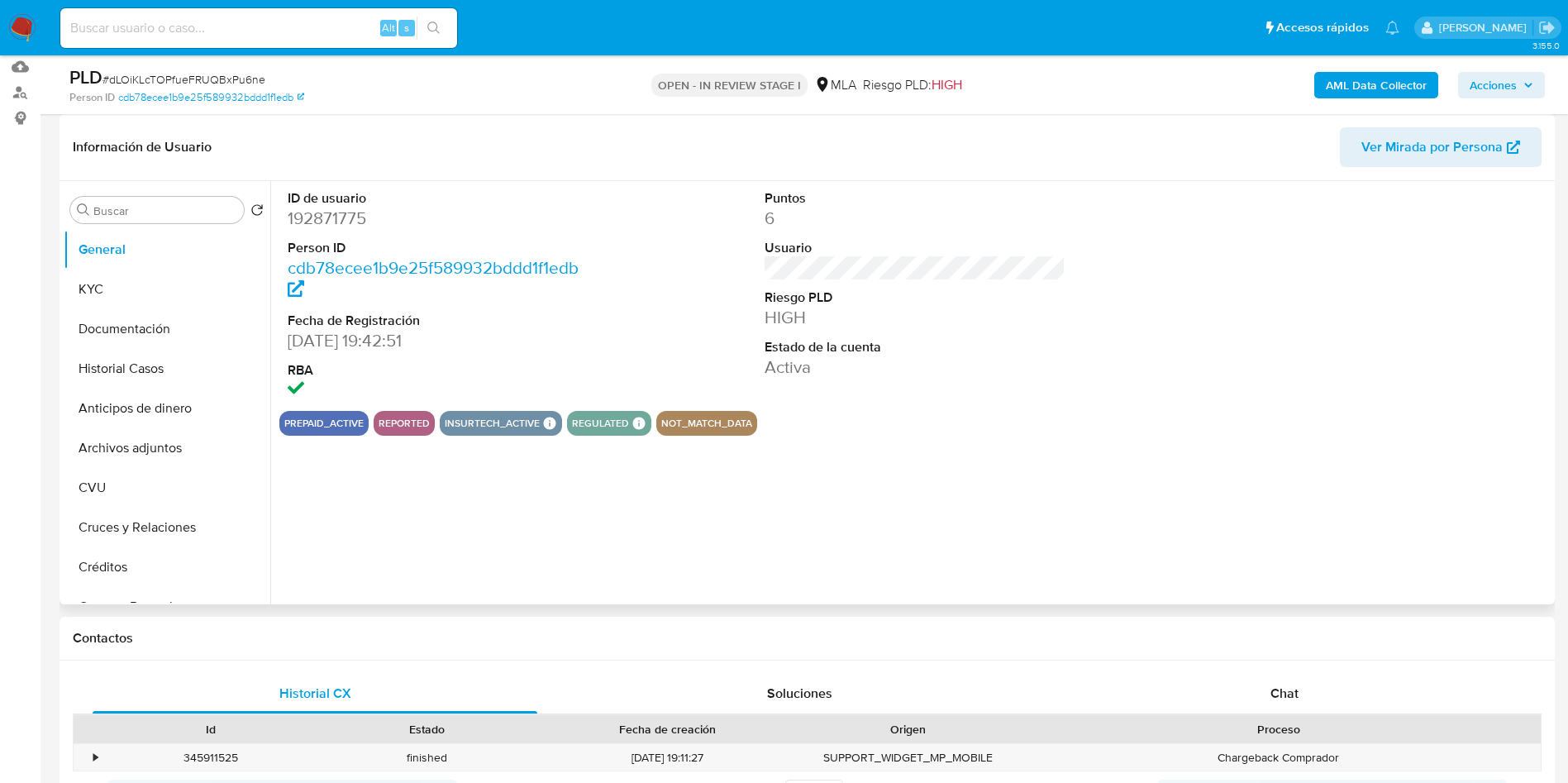
click at [348, 222] on dd "192871775" at bounding box center [438, 218] width 302 height 23
click at [348, 222] on dd "192871775" at bounding box center [438, 218] width 302 height 23
copy dd "192871775"
click at [91, 270] on button "KYC" at bounding box center [160, 289] width 193 height 39
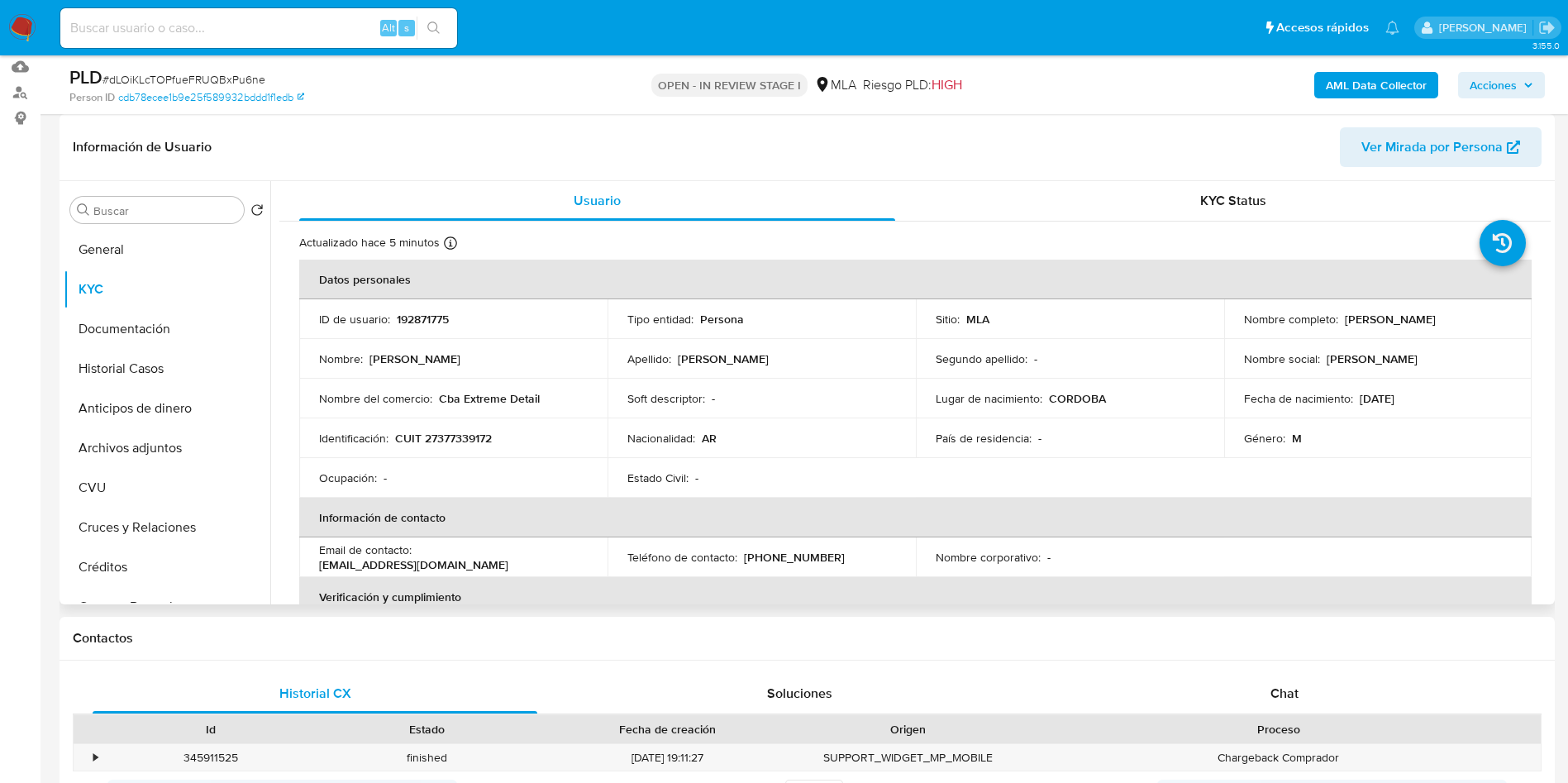
click at [1435, 324] on p "Franco Ricardo Lombardo" at bounding box center [1390, 318] width 91 height 15
click at [1414, 353] on div "Nombre social : FRANCO" at bounding box center [1378, 359] width 269 height 15
drag, startPoint x: 1480, startPoint y: 319, endPoint x: 1337, endPoint y: 319, distance: 143.0
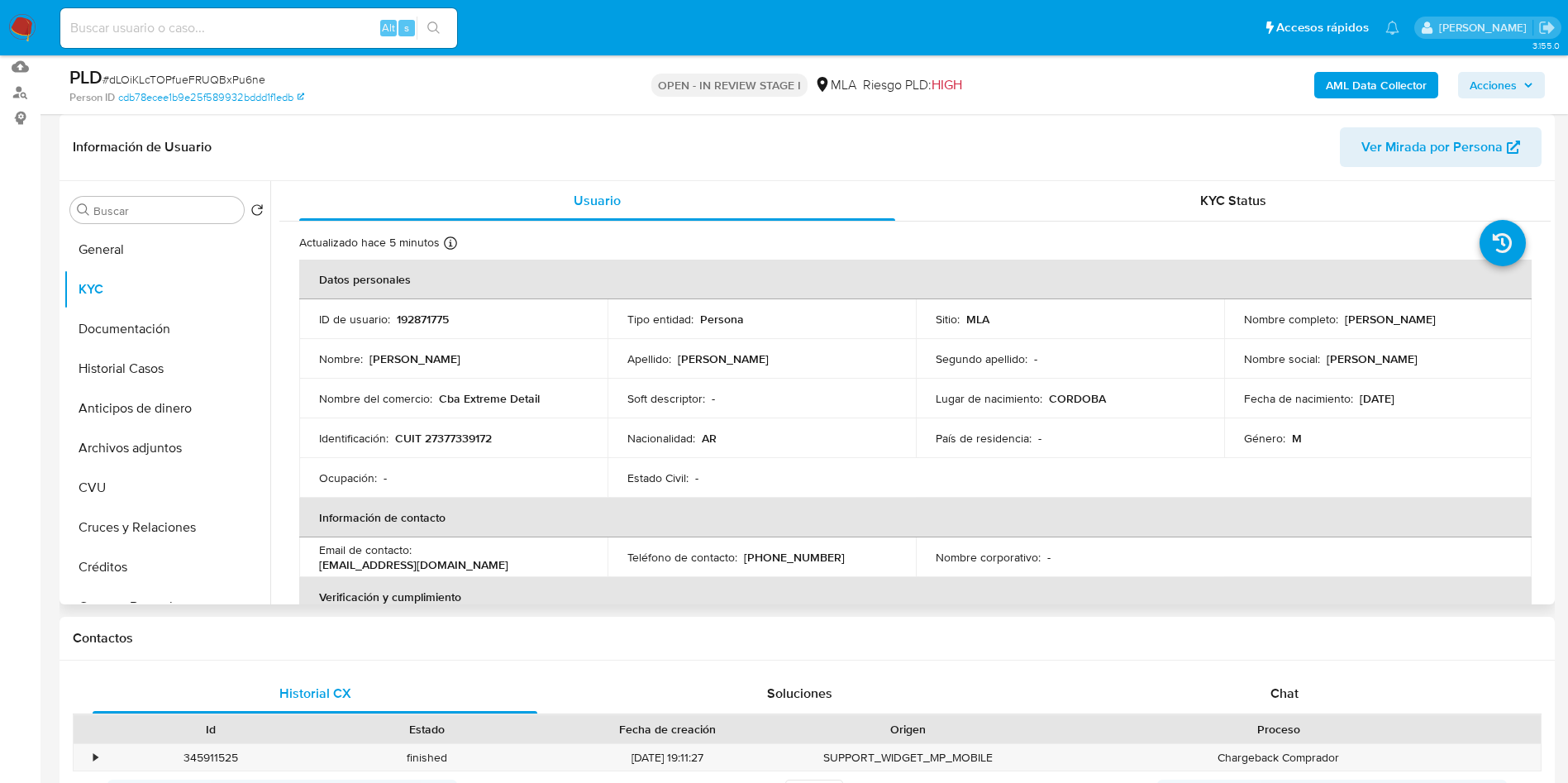
click at [1337, 319] on div "Nombre completo : Franco Ricardo Lombardo" at bounding box center [1378, 318] width 269 height 15
copy div "Franco Ricardo Lombardo"
click at [464, 448] on td "Identificación : CUIT 27377339172" at bounding box center [453, 438] width 308 height 39
click at [464, 449] on td "Identificación : CUIT 27377339172" at bounding box center [453, 438] width 308 height 39
click at [471, 442] on p "CUIT 27377339172" at bounding box center [443, 437] width 97 height 15
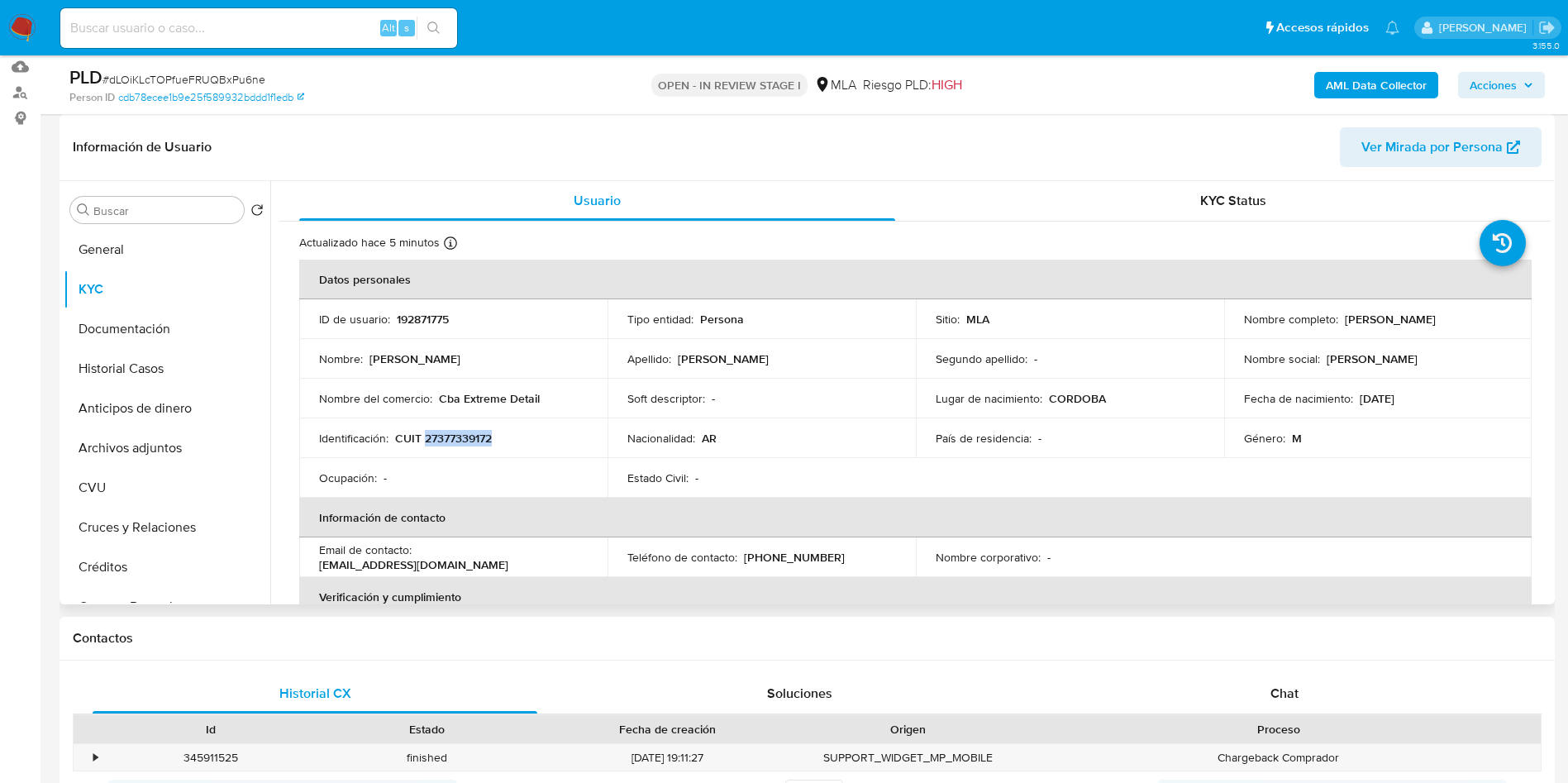
click at [471, 442] on p "CUIT 27377339172" at bounding box center [443, 437] width 97 height 15
copy p "27377339172"
click at [105, 242] on button "General" at bounding box center [160, 250] width 193 height 39
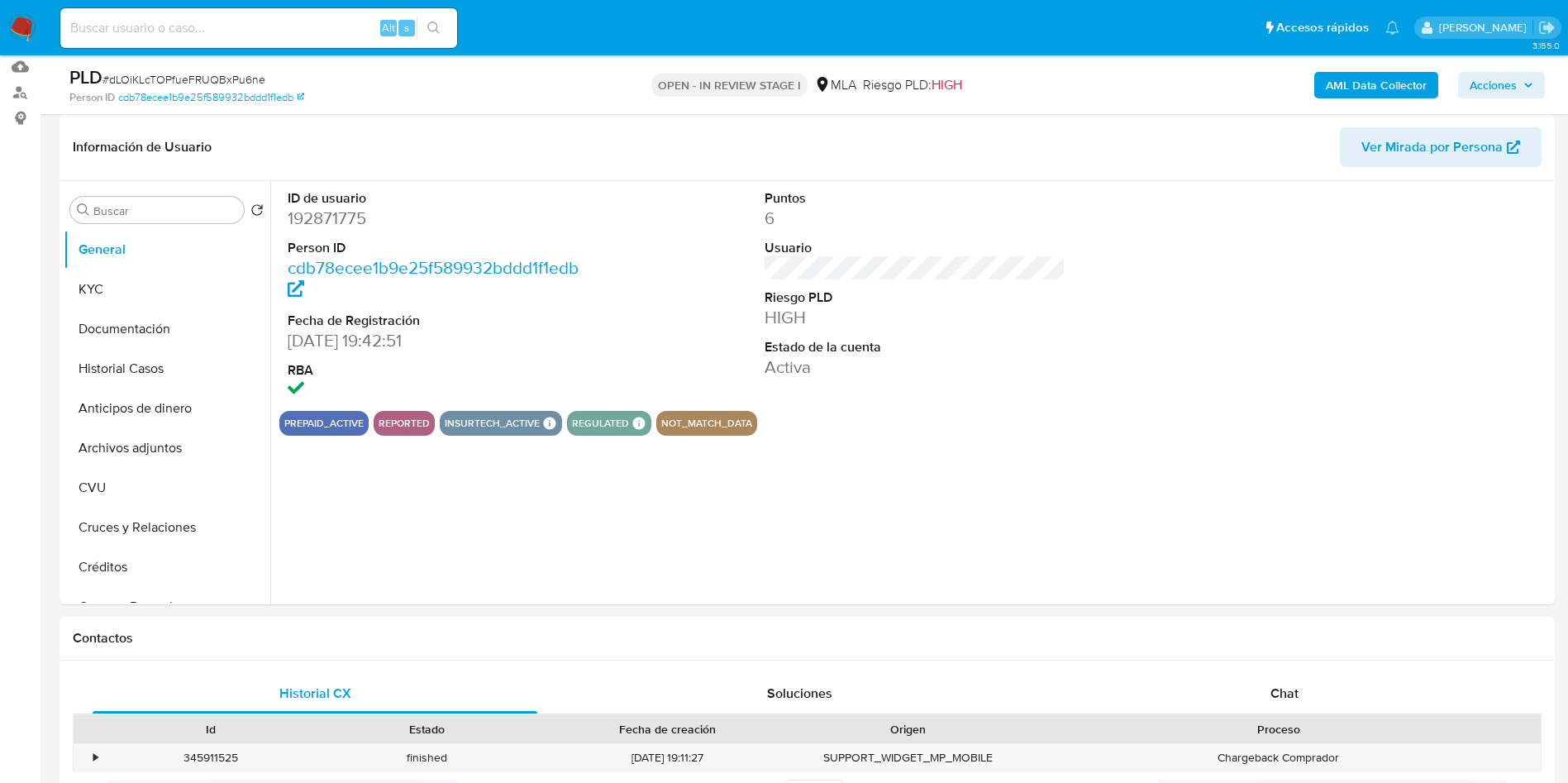
click at [332, 222] on dd "192871775" at bounding box center [438, 218] width 302 height 23
copy dd "192871775"
click at [155, 329] on button "Documentación" at bounding box center [160, 329] width 193 height 39
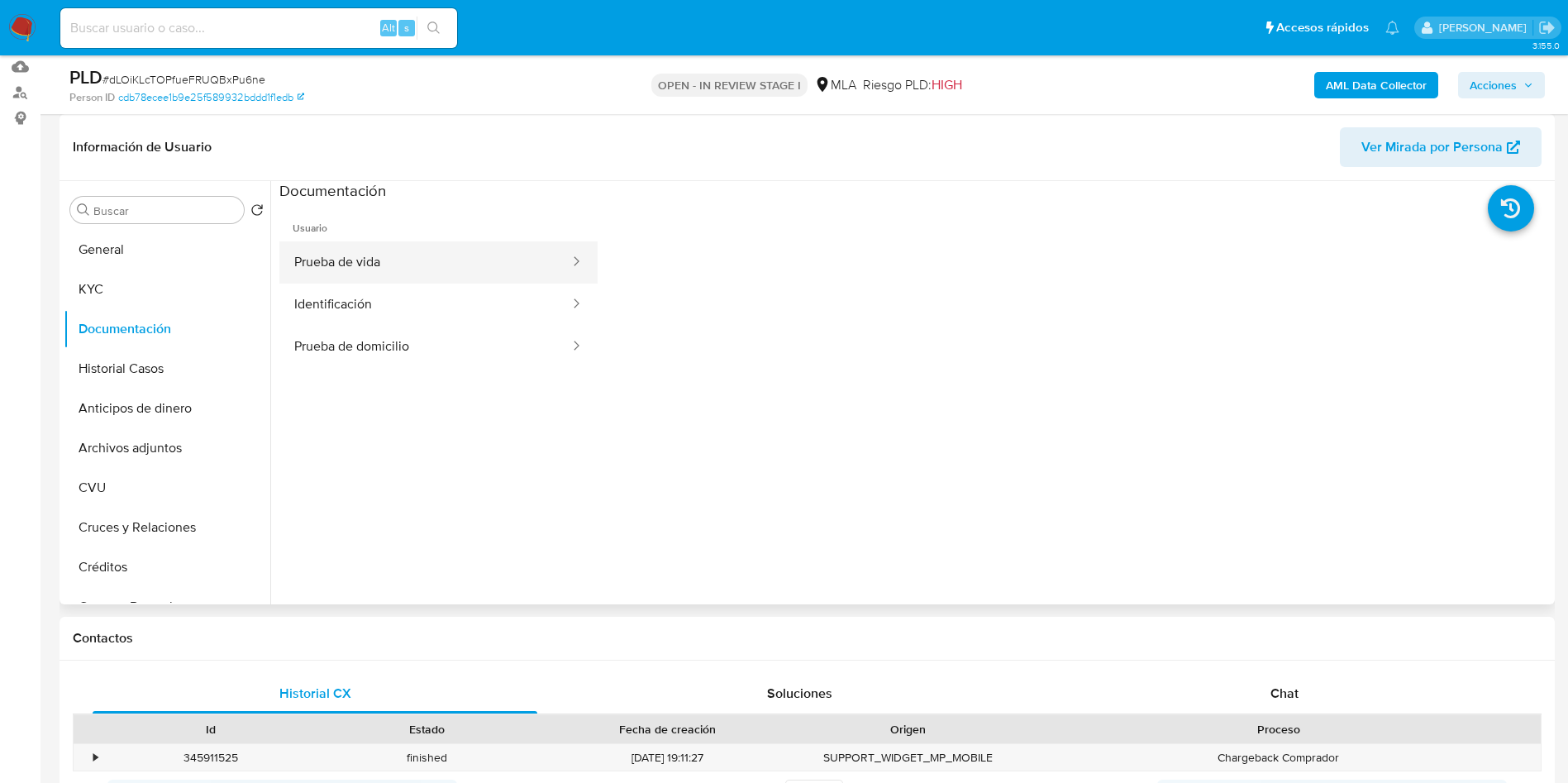
click at [399, 269] on button "Prueba de vida" at bounding box center [425, 262] width 292 height 42
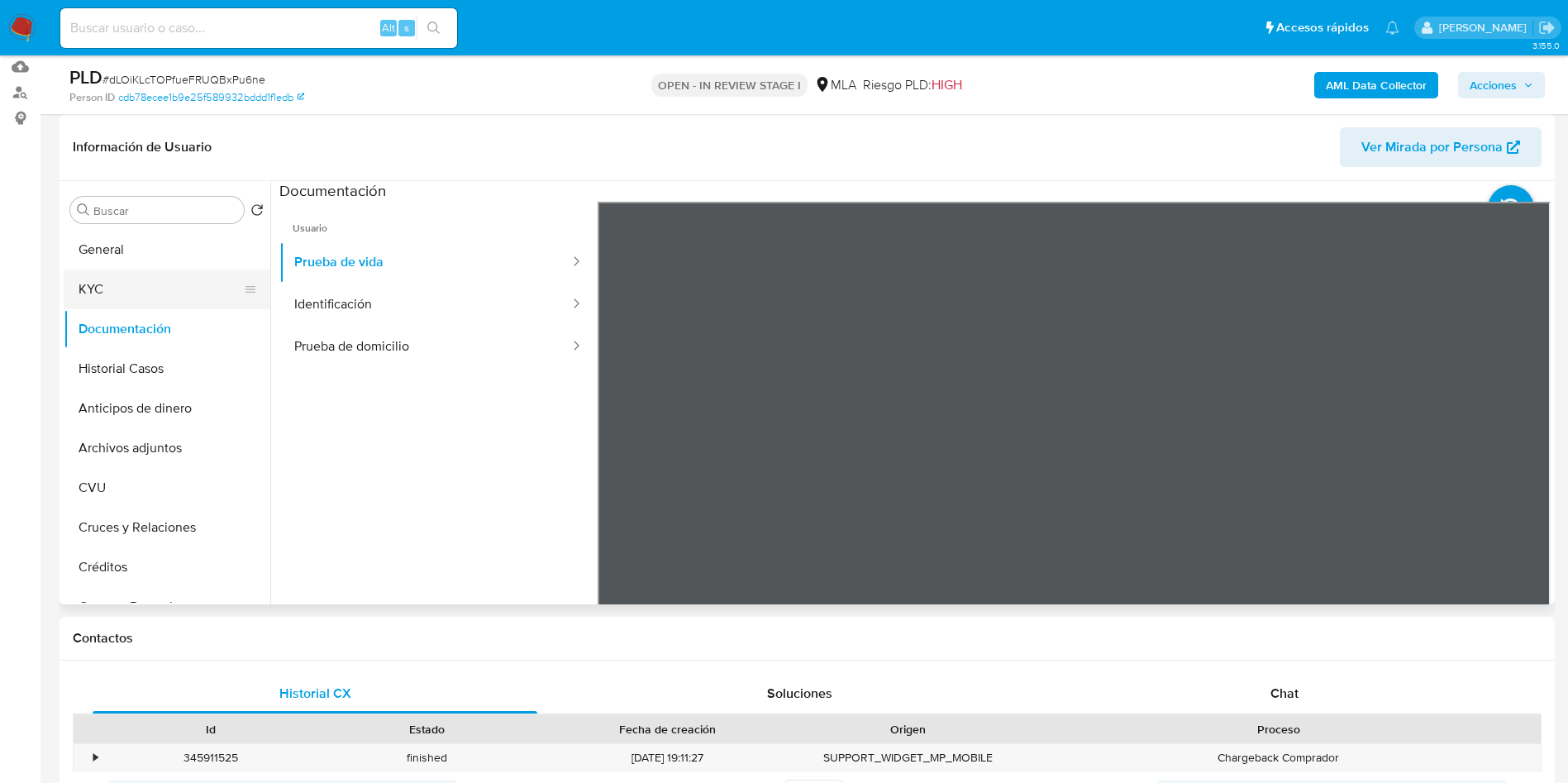
click at [155, 288] on button "KYC" at bounding box center [160, 289] width 193 height 39
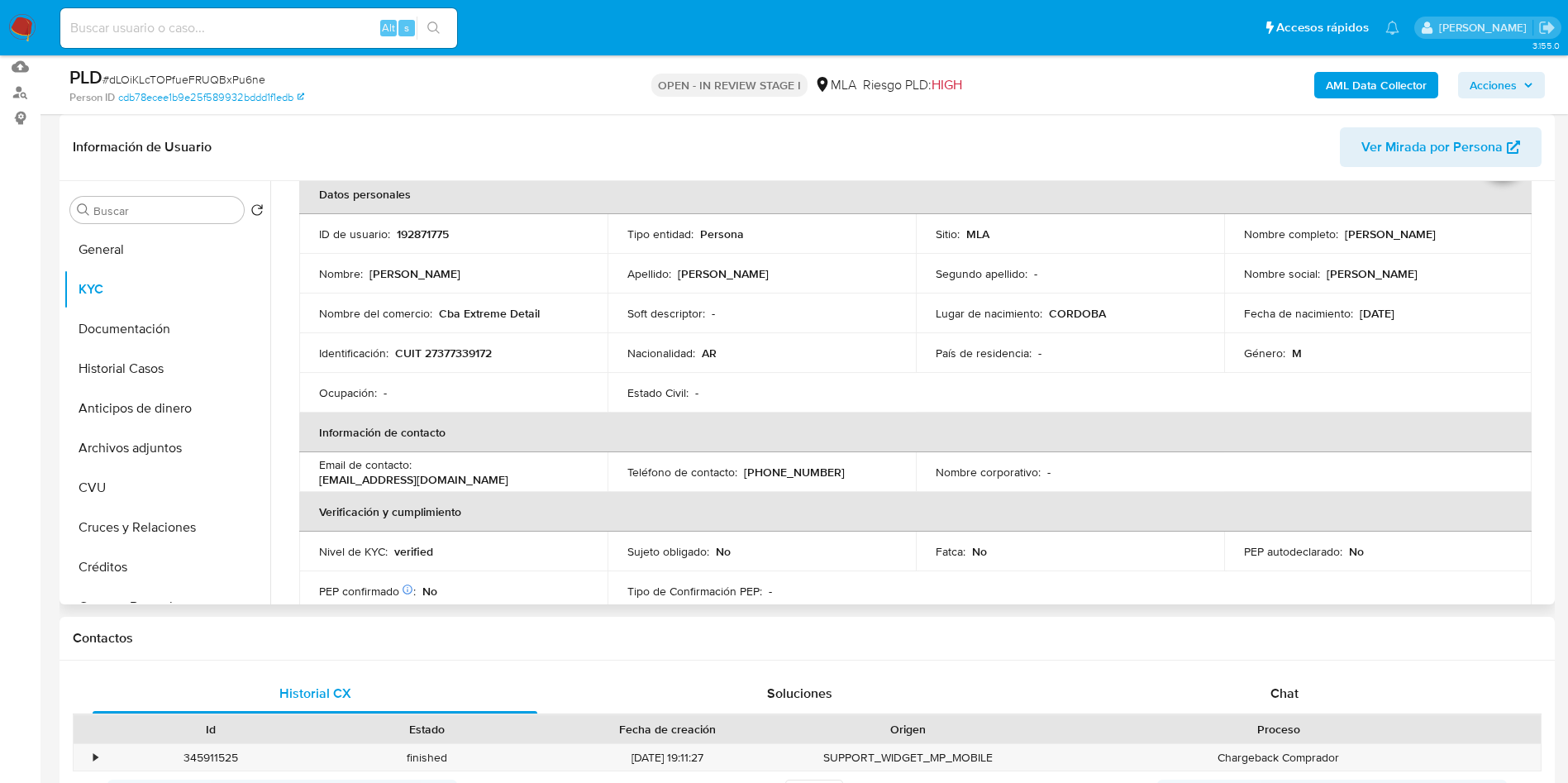
scroll to position [124, 0]
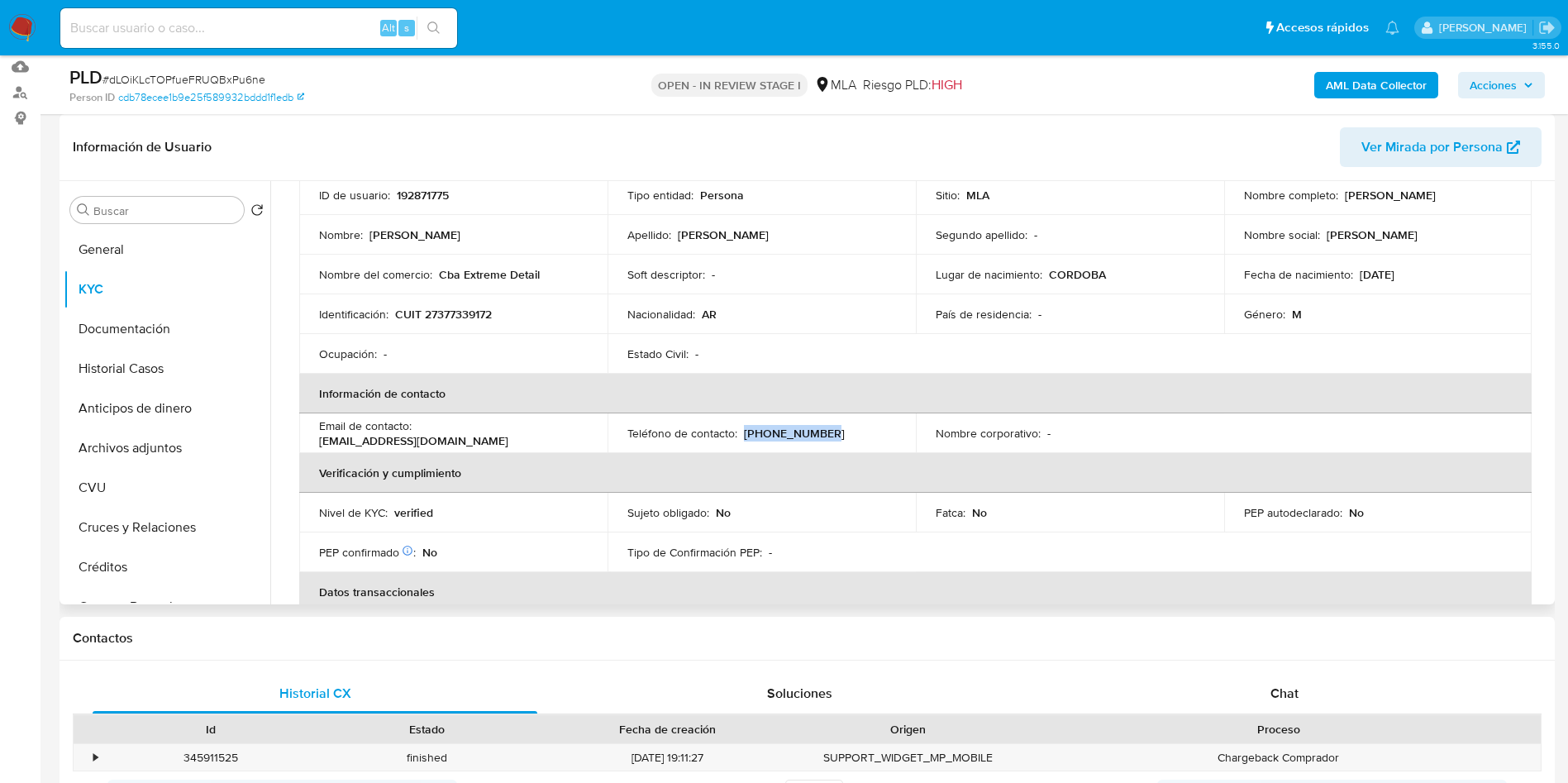
drag, startPoint x: 851, startPoint y: 438, endPoint x: 810, endPoint y: 470, distance: 52.0
click at [740, 435] on div "Teléfono de contacto : (351) 2657925" at bounding box center [761, 433] width 269 height 15
copy p "(351) 2657925"
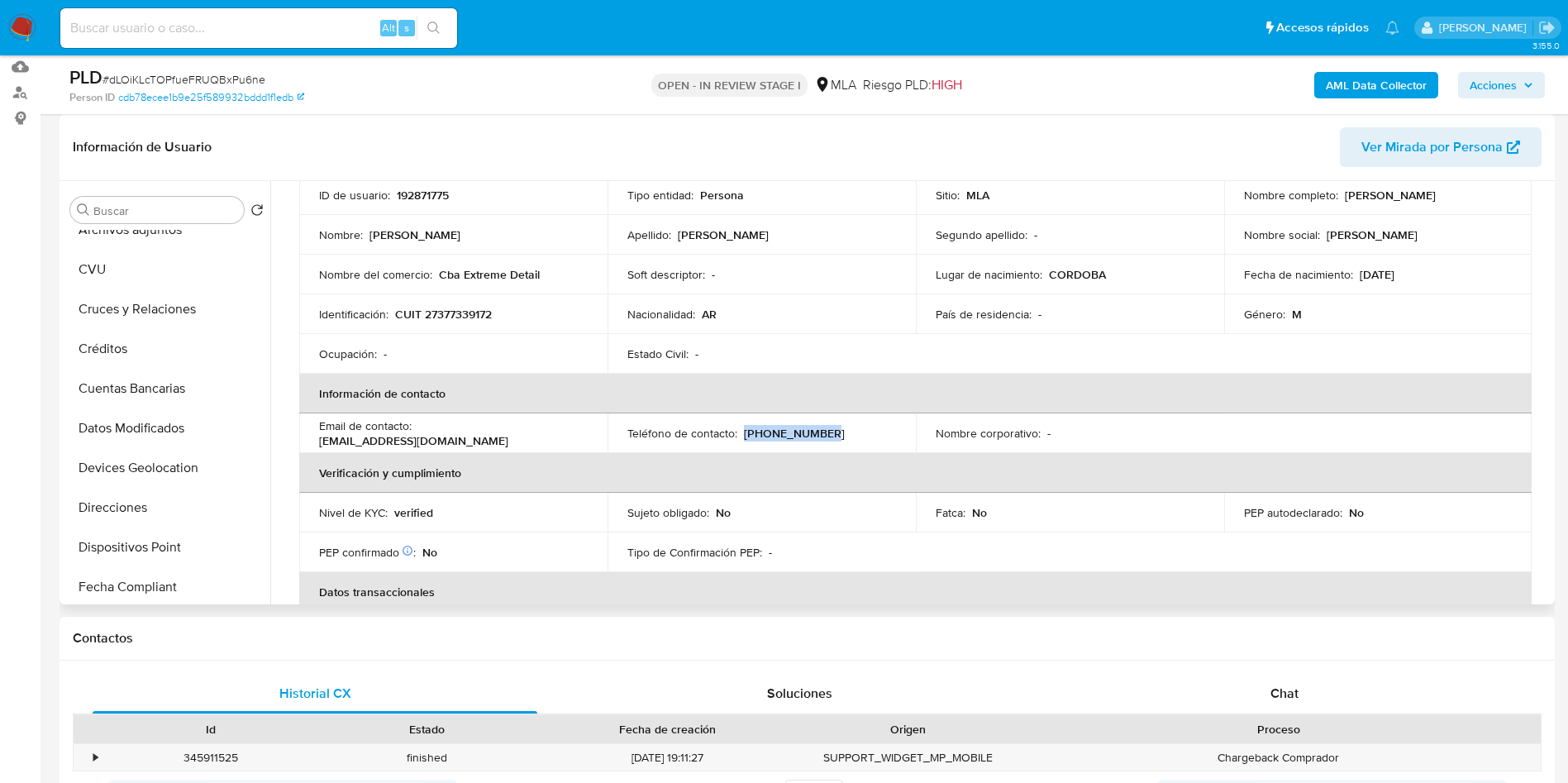
scroll to position [778, 0]
drag, startPoint x: 148, startPoint y: 508, endPoint x: 428, endPoint y: 45, distance: 541.1
click at [148, 508] on button "Restricciones Nuevo Mundo" at bounding box center [167, 503] width 207 height 39
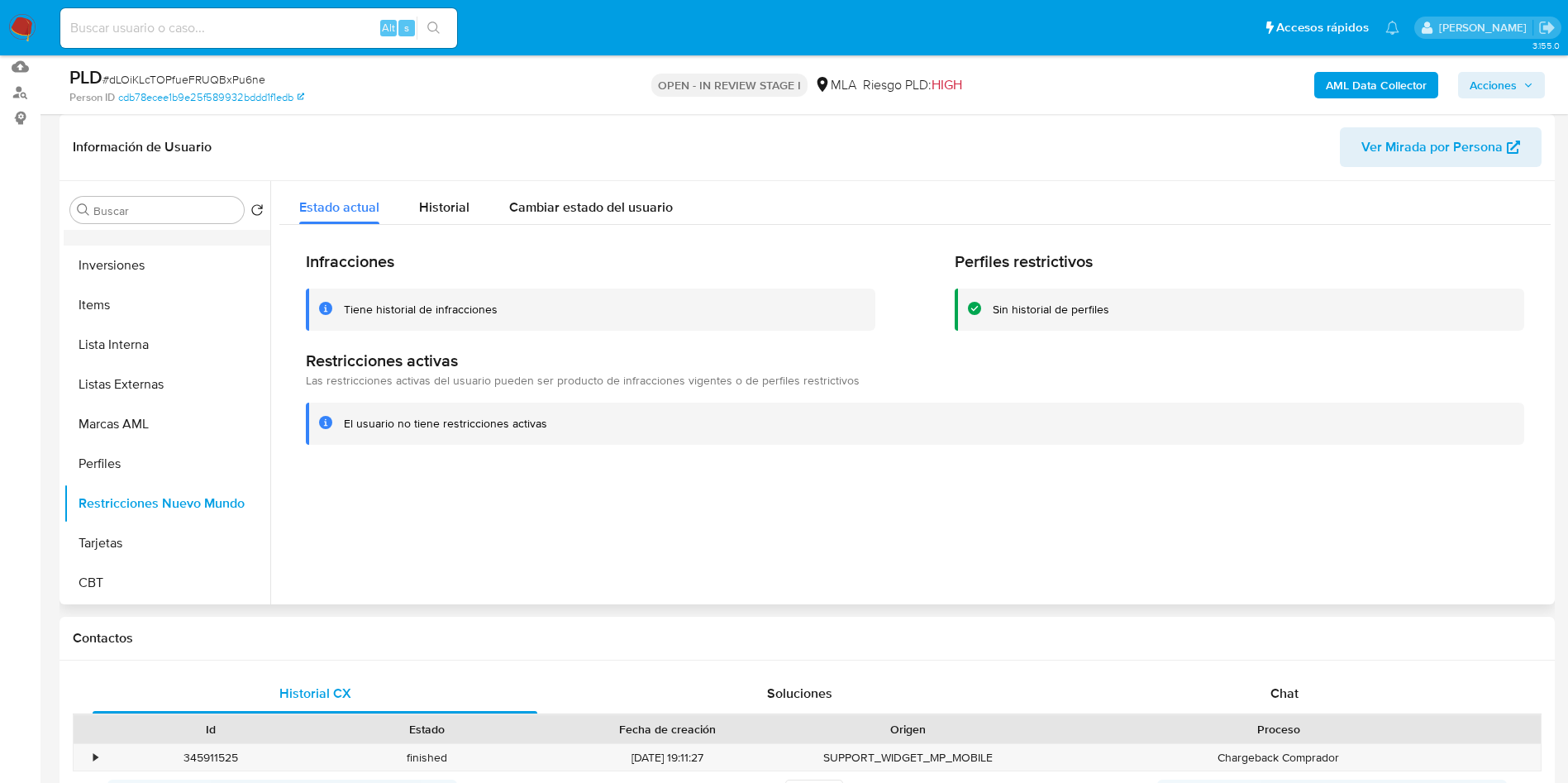
scroll to position [0, 0]
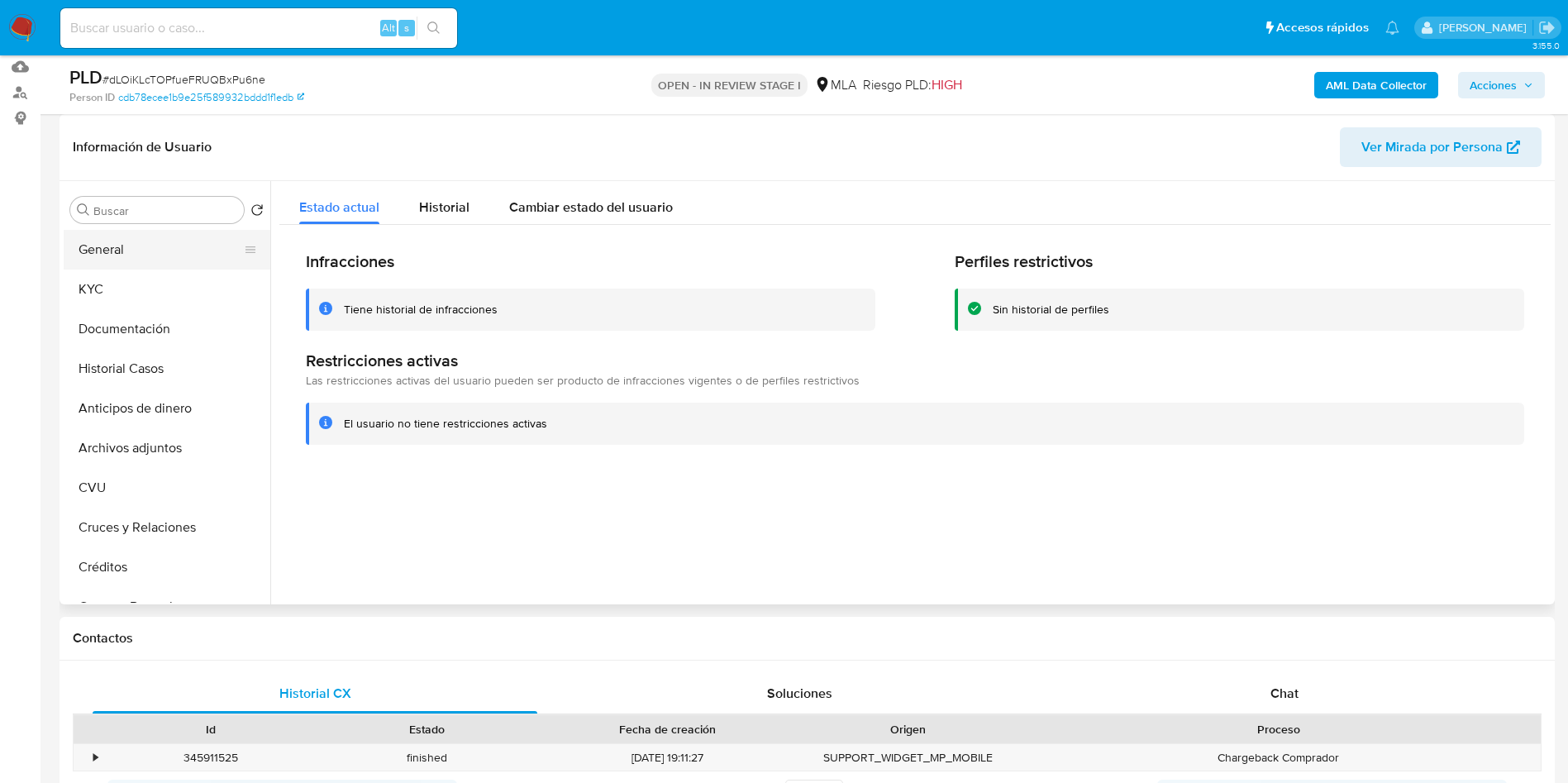
click at [154, 236] on button "General" at bounding box center [160, 250] width 193 height 39
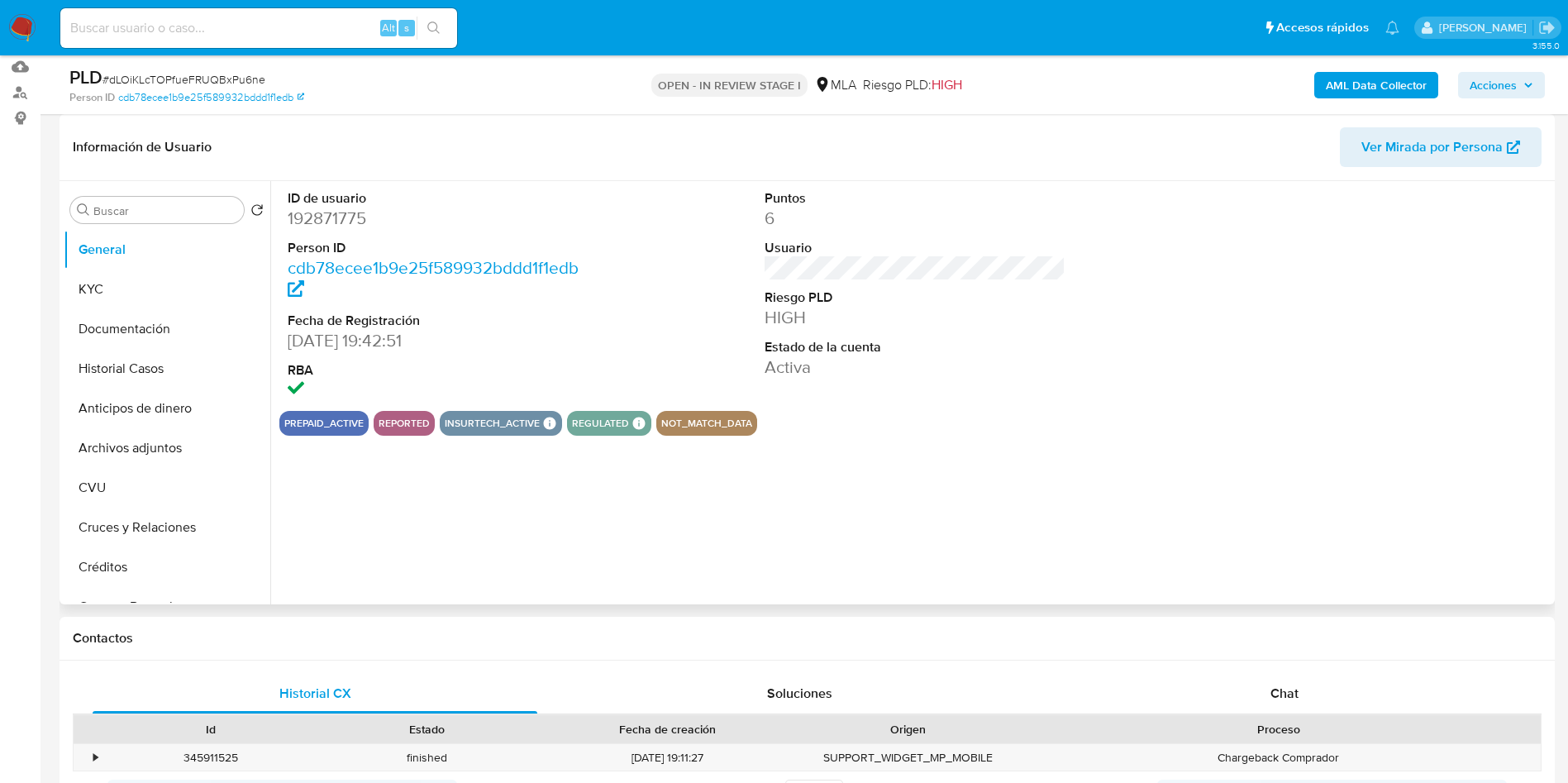
click at [350, 217] on dd "192871775" at bounding box center [438, 218] width 302 height 23
copy dd "192871775"
click at [150, 292] on button "KYC" at bounding box center [160, 289] width 193 height 39
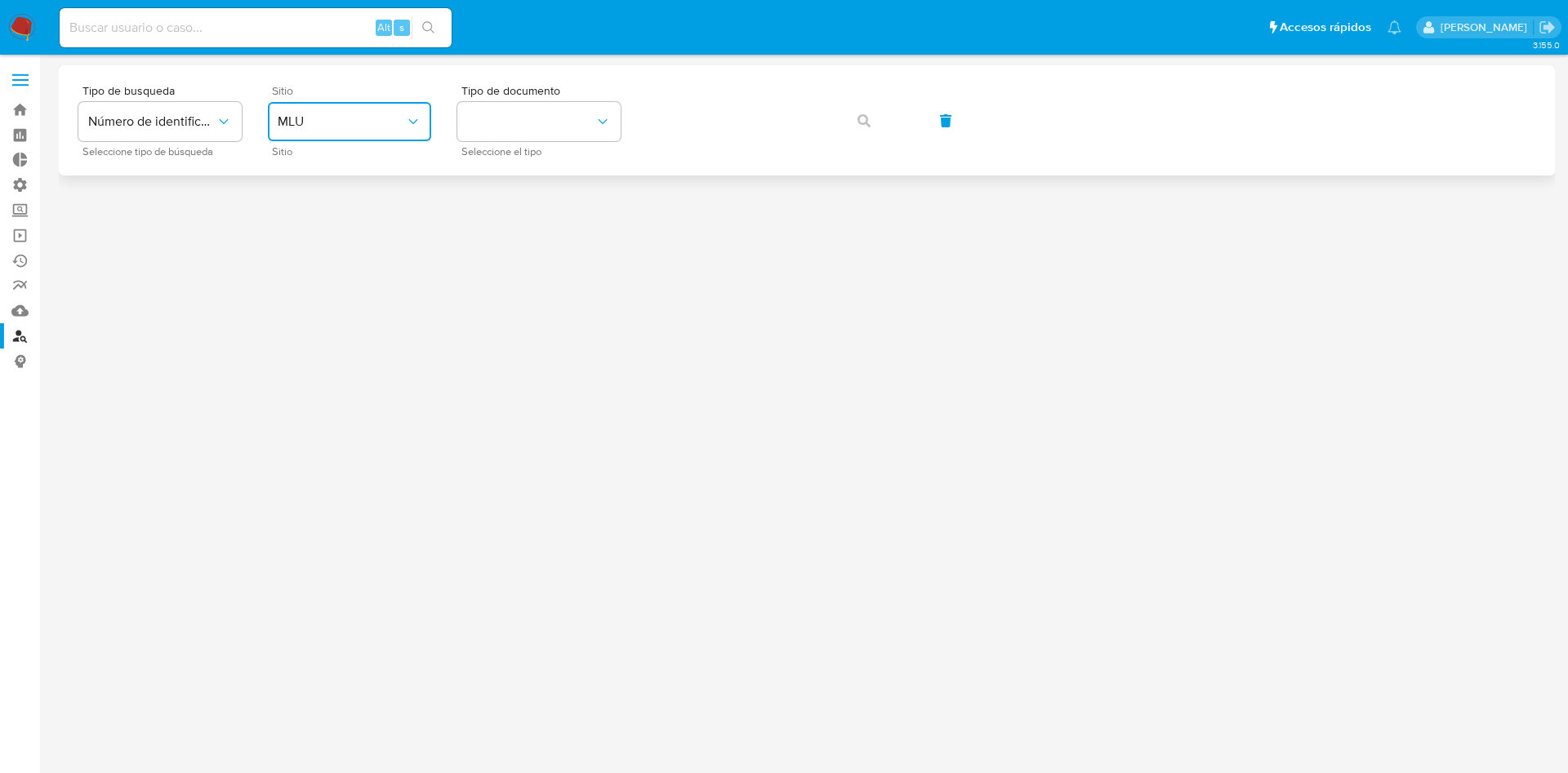
click at [334, 112] on button "MLU" at bounding box center [349, 122] width 163 height 39
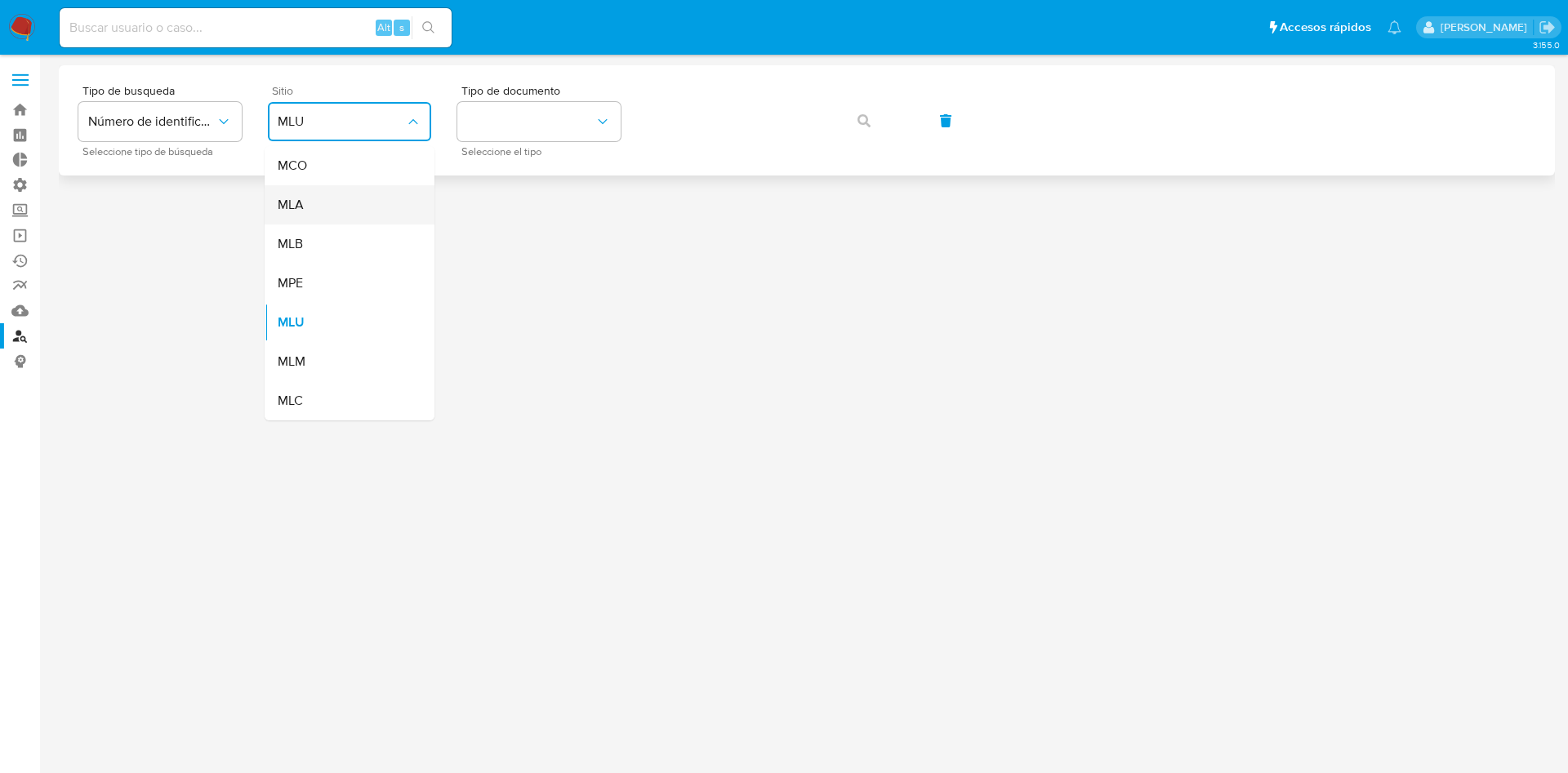
click at [329, 211] on div "MLA" at bounding box center [344, 204] width 134 height 39
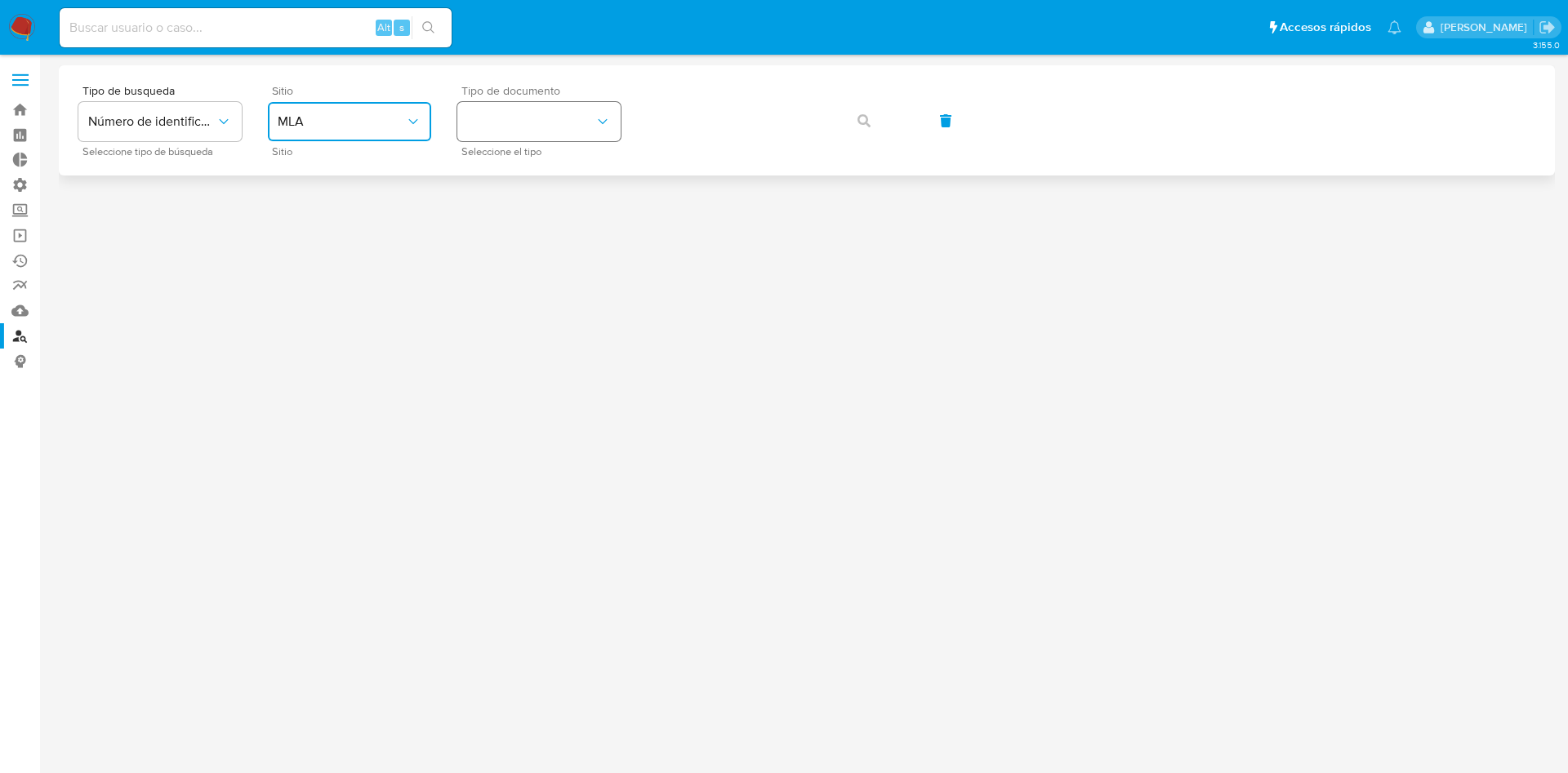
click at [572, 108] on button "identificationType" at bounding box center [538, 122] width 163 height 39
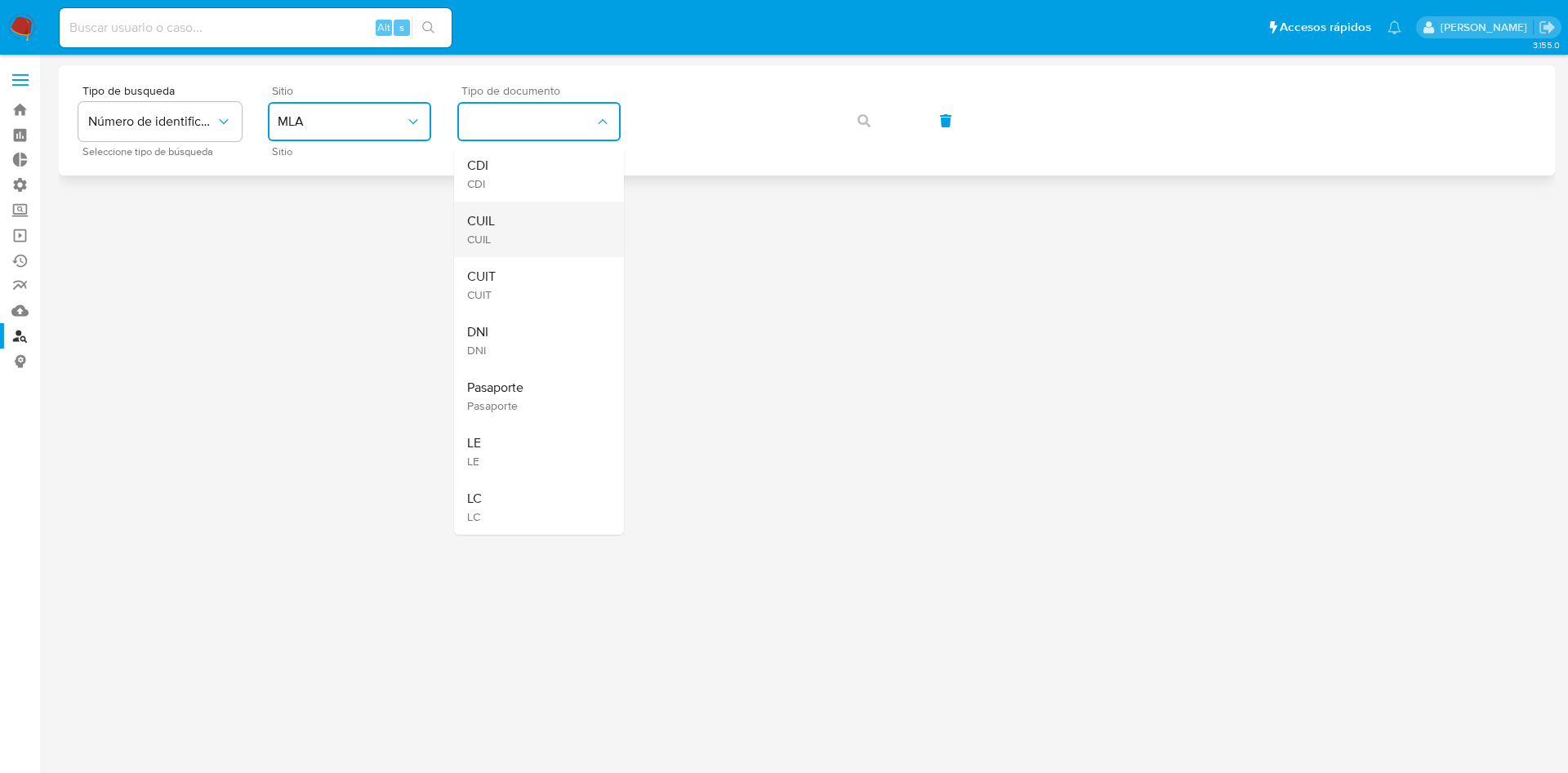
click at [540, 209] on div "CUIL CUIL" at bounding box center [534, 230] width 134 height 56
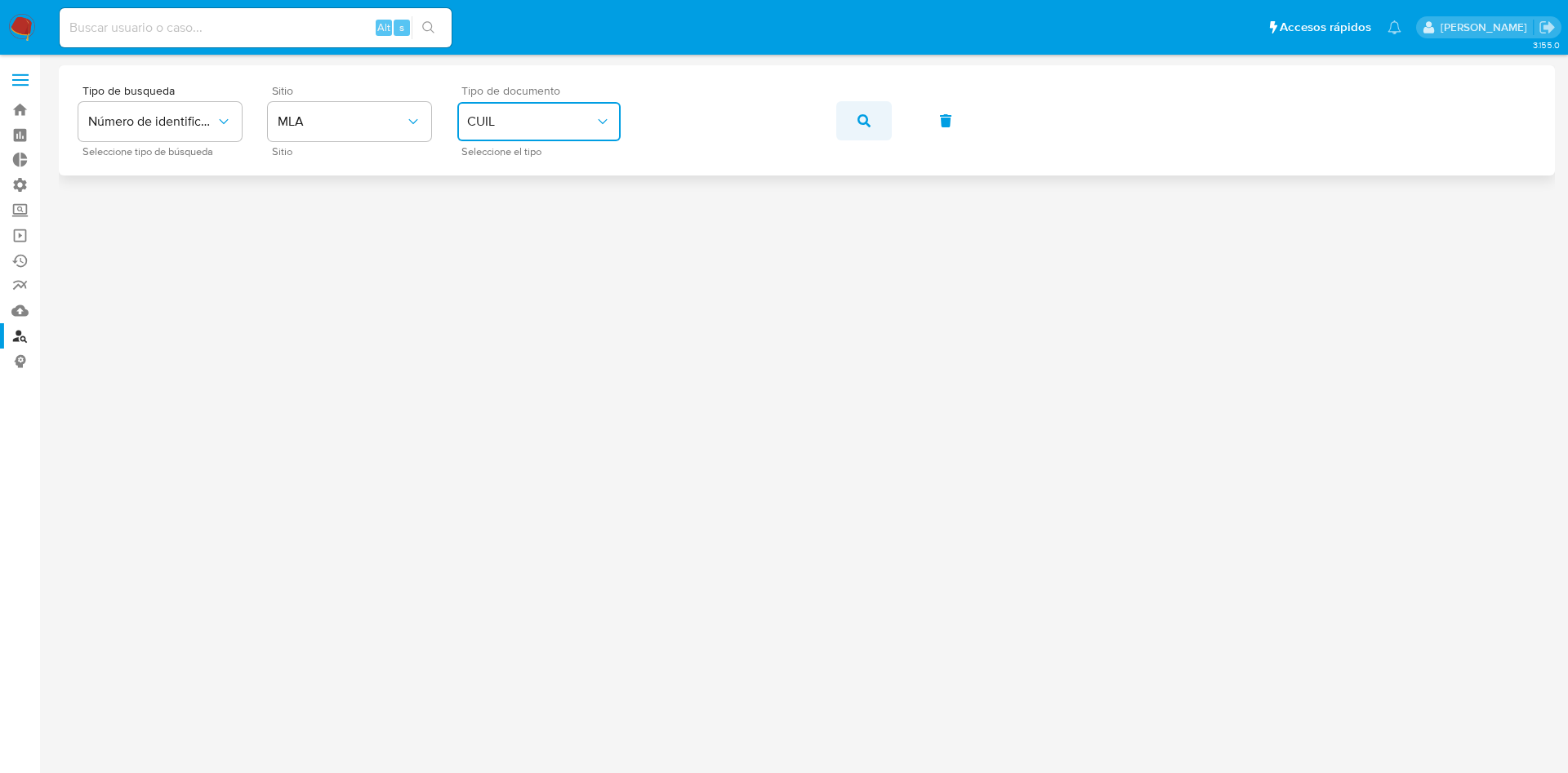
click at [850, 126] on button "button" at bounding box center [864, 121] width 56 height 39
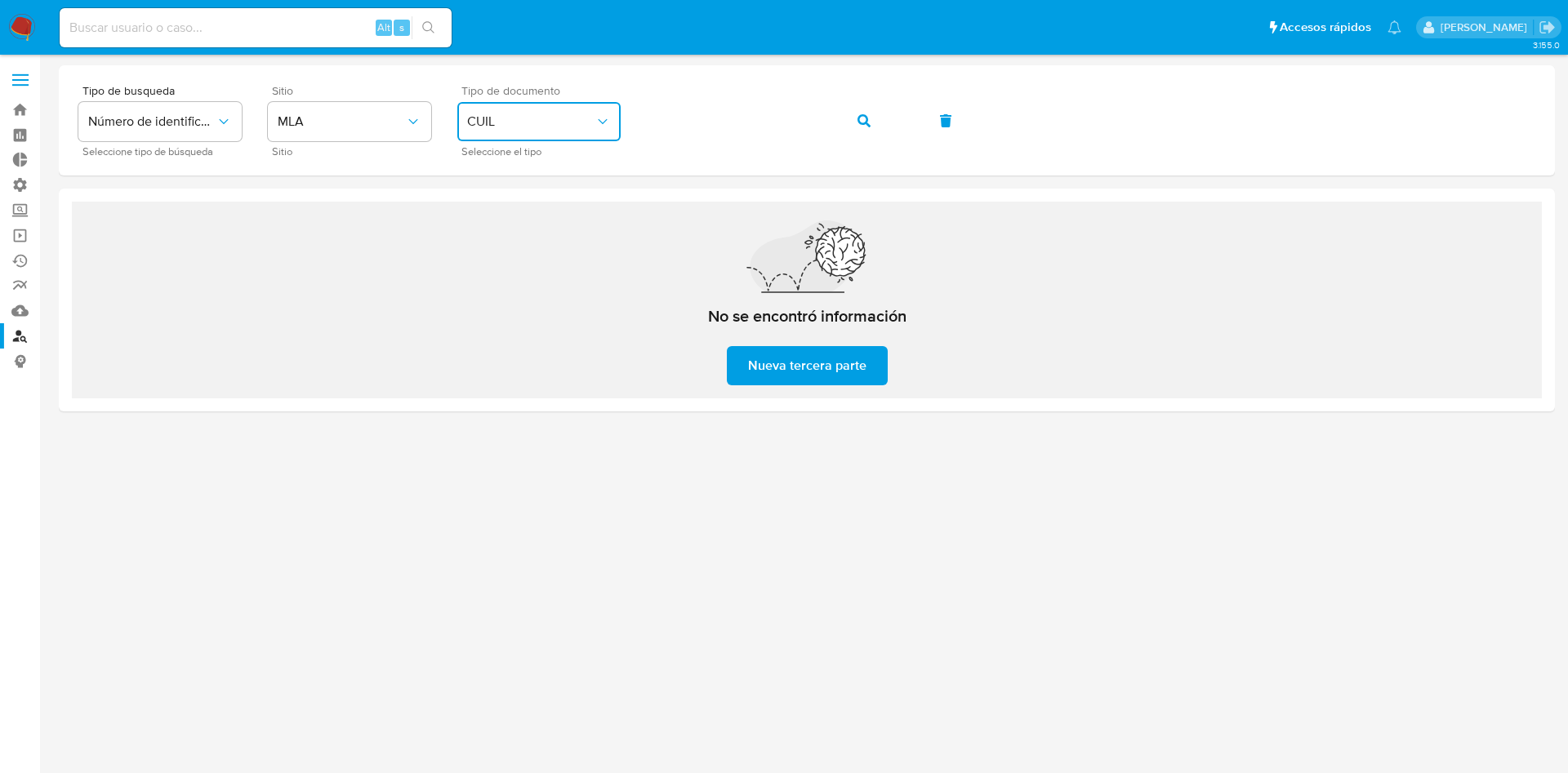
click at [551, 122] on span "CUIL" at bounding box center [531, 121] width 128 height 16
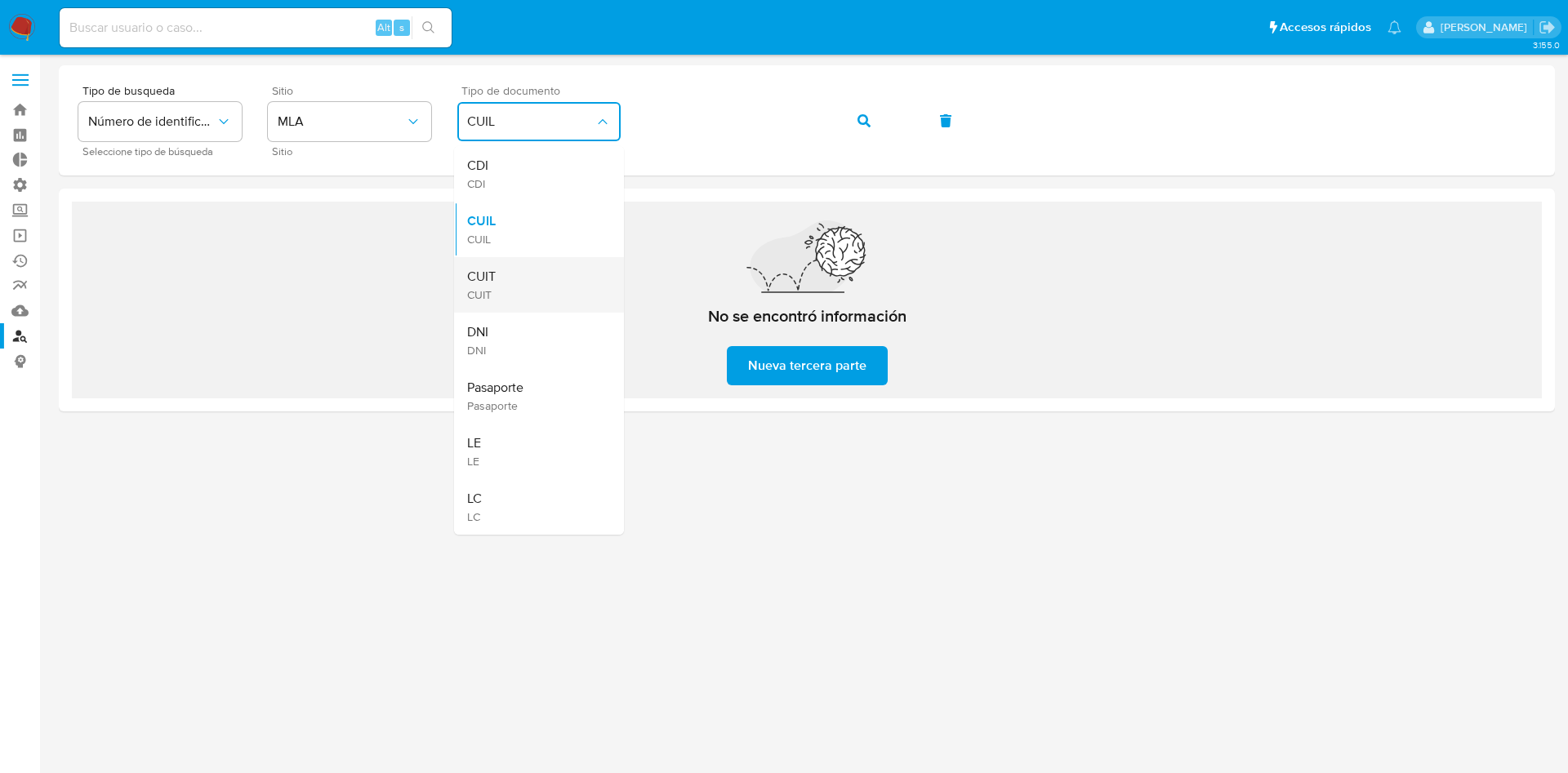
click at [502, 267] on div "CUIT CUIT" at bounding box center [534, 285] width 134 height 56
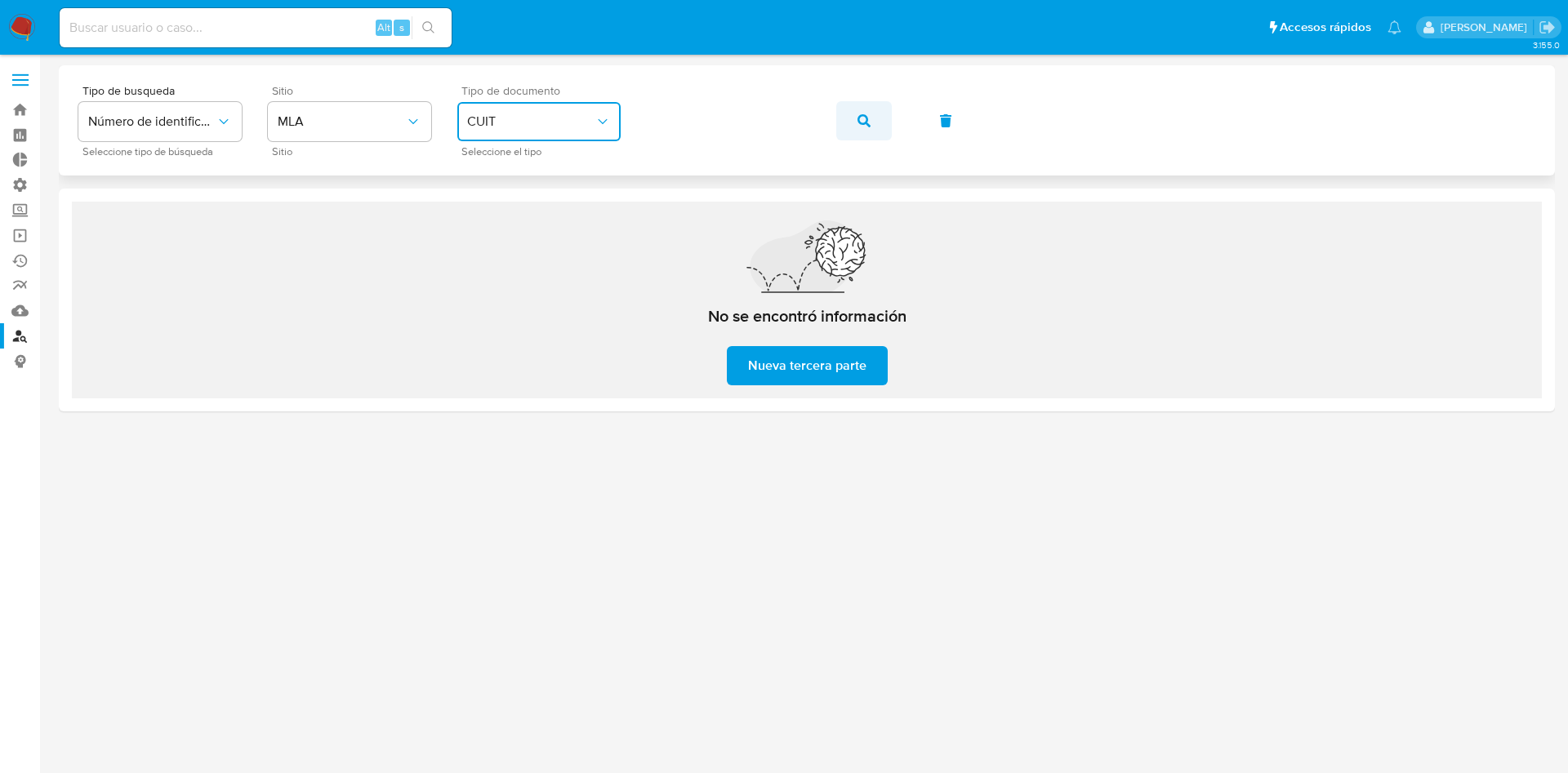
click at [874, 117] on button "button" at bounding box center [864, 121] width 56 height 39
click at [306, 29] on input at bounding box center [256, 27] width 392 height 21
paste input "264947727"
type input "264947727"
click at [434, 19] on button "search-icon" at bounding box center [429, 27] width 34 height 23
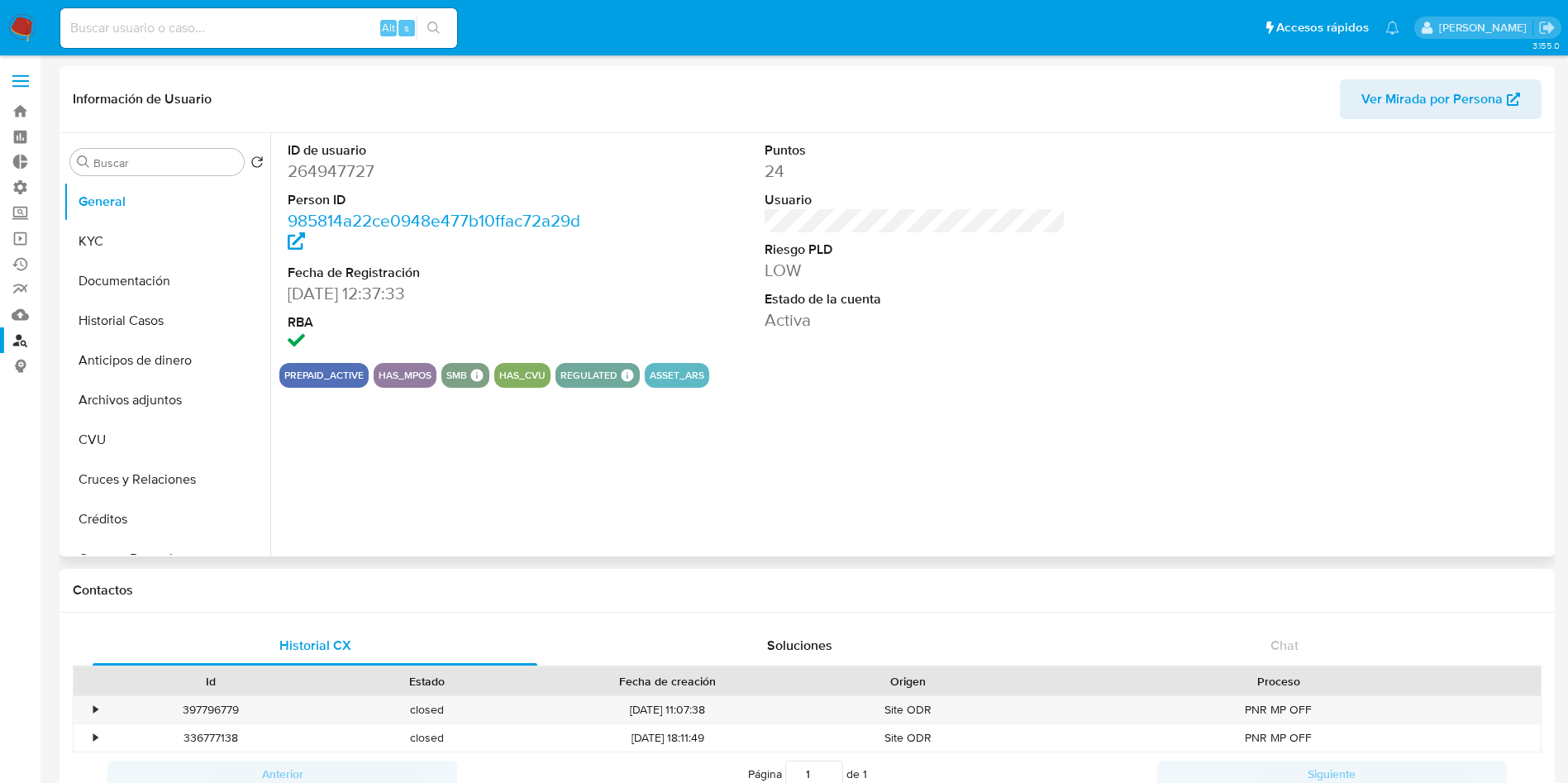
select select "10"
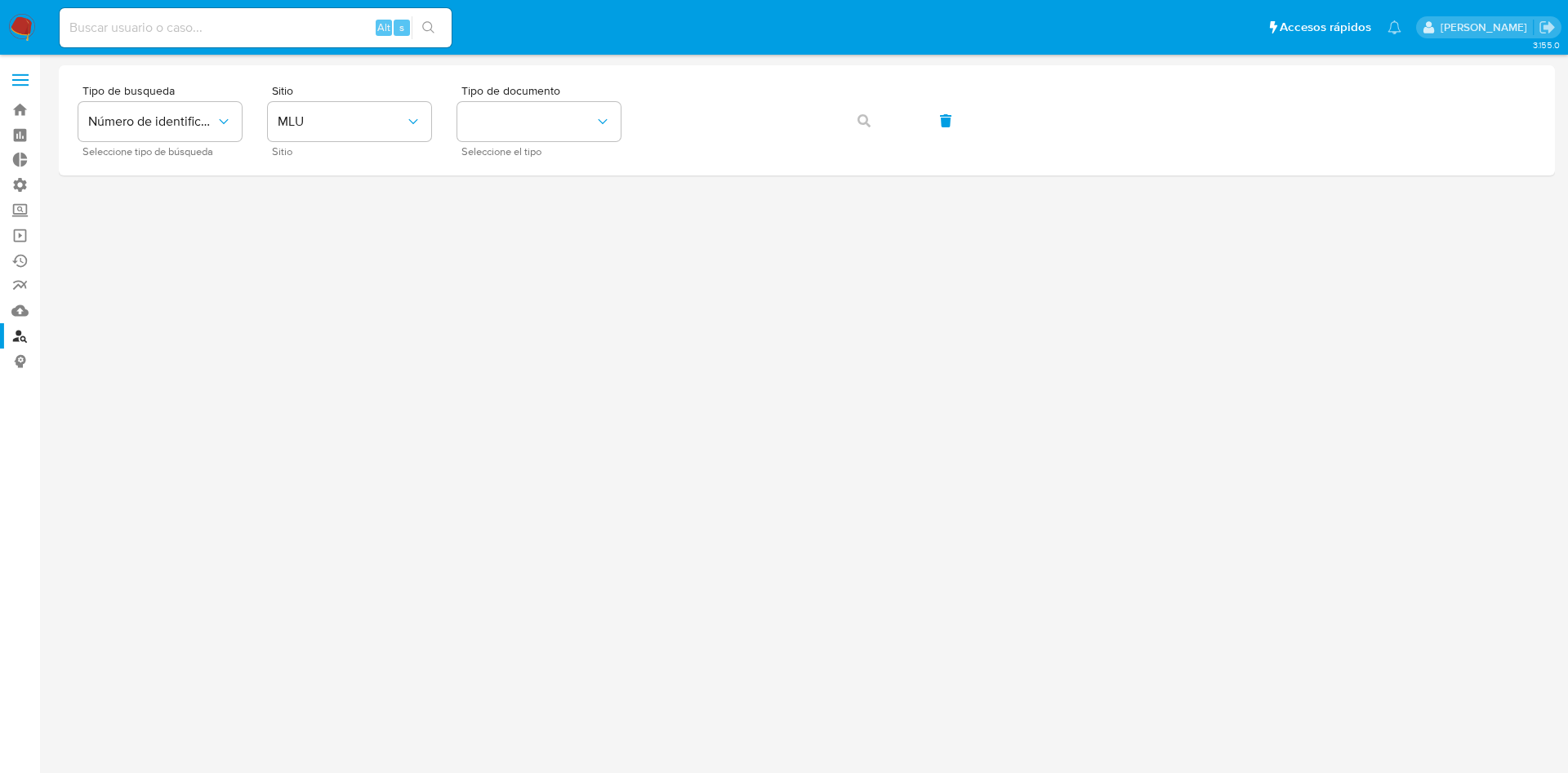
click at [262, 24] on input at bounding box center [256, 27] width 392 height 21
paste input "2U9FTX92yYvqt54Dw3HrDeNd"
type input "2U9FTX92yYvqt54Dw3HrDeNd"
click at [434, 32] on icon "search-icon" at bounding box center [428, 27] width 12 height 12
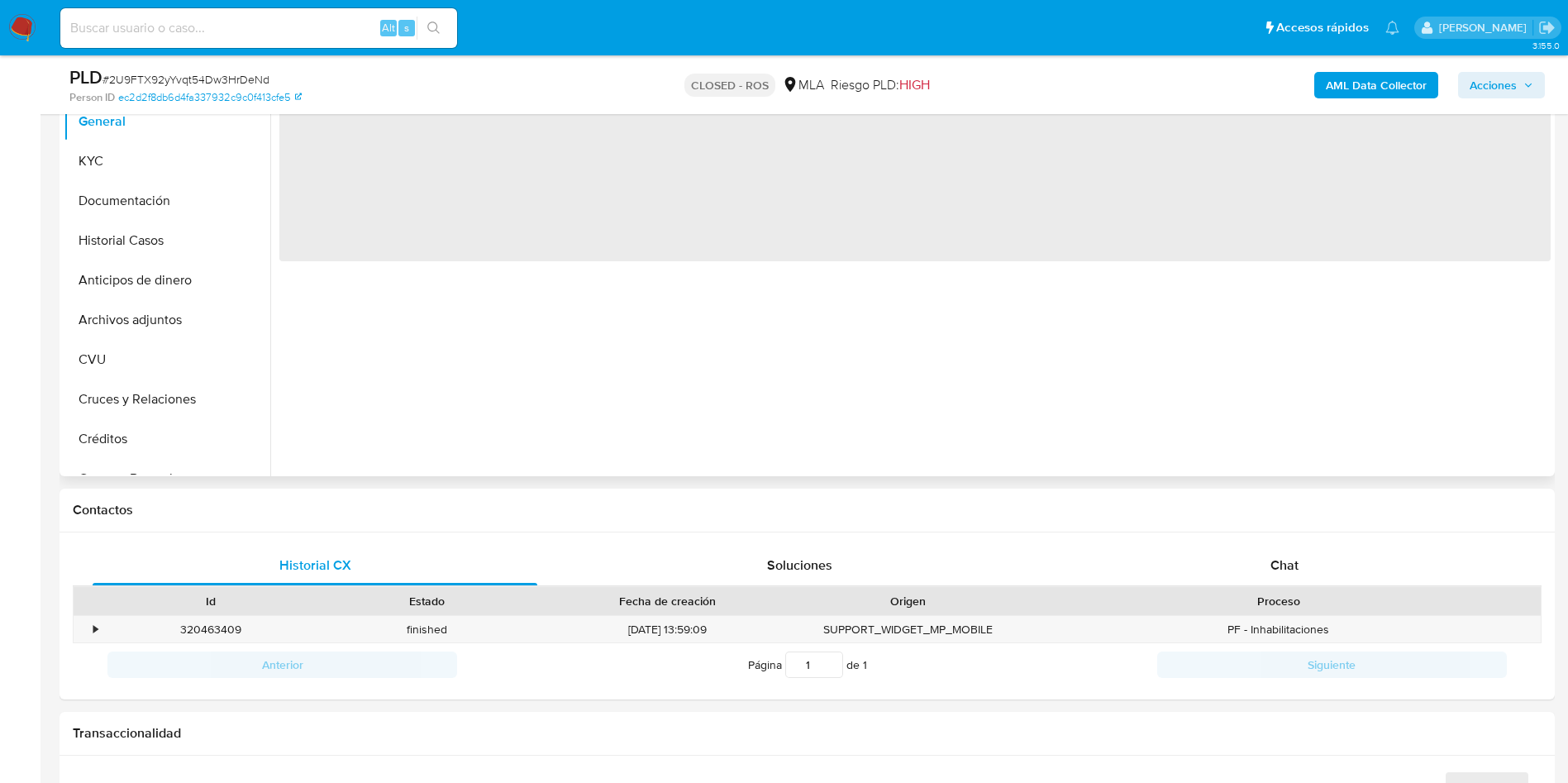
scroll to position [778, 0]
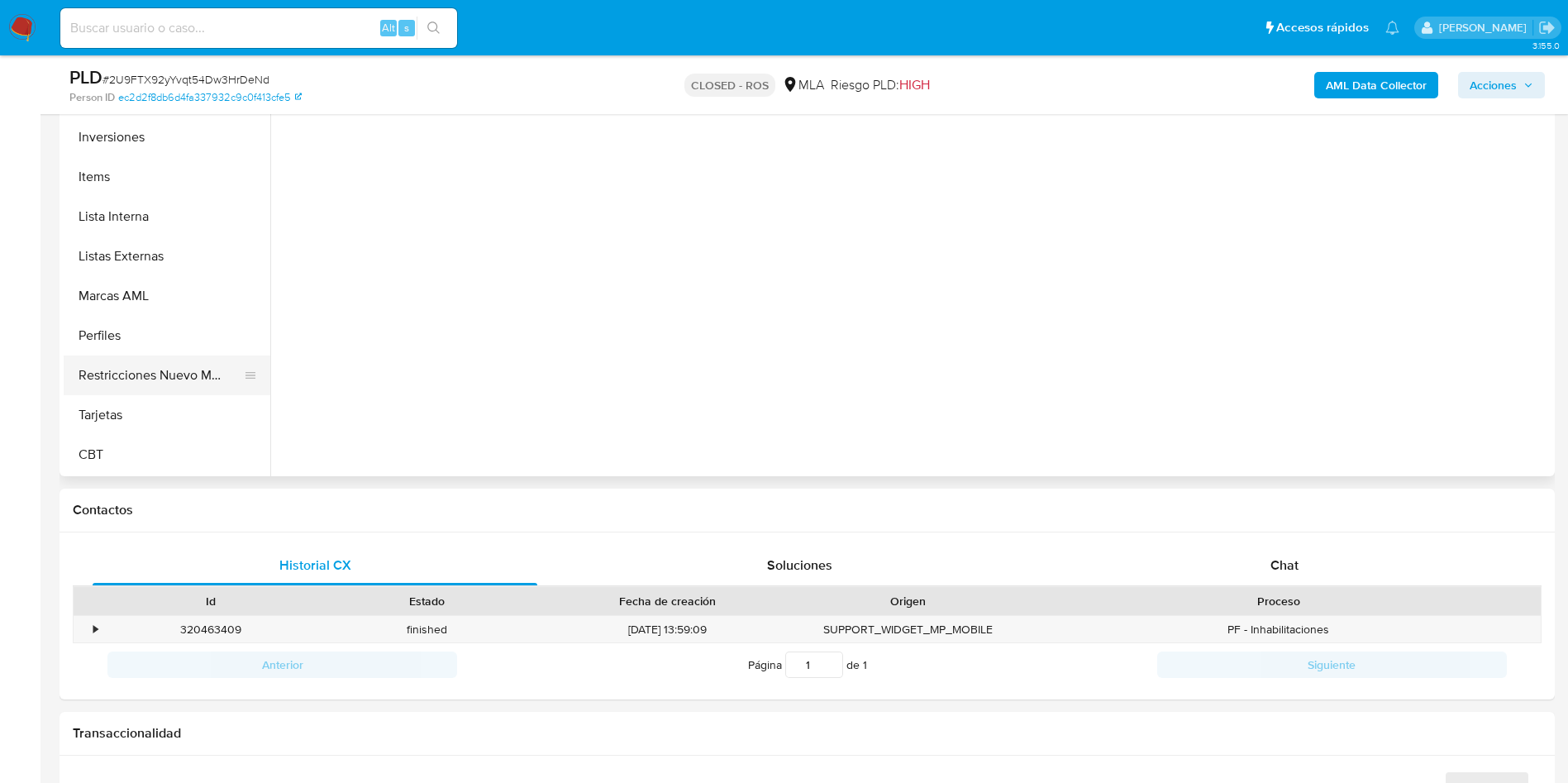
click at [147, 365] on button "Restricciones Nuevo Mundo" at bounding box center [160, 375] width 193 height 39
select select "10"
